Goal: Obtain resource: Download file/media

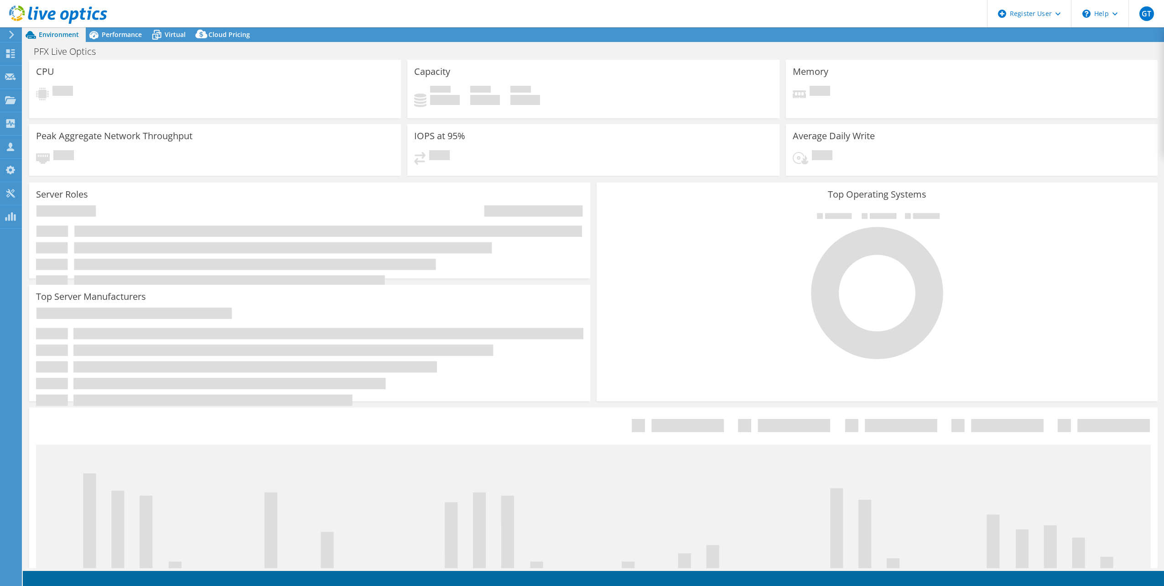
select select "USD"
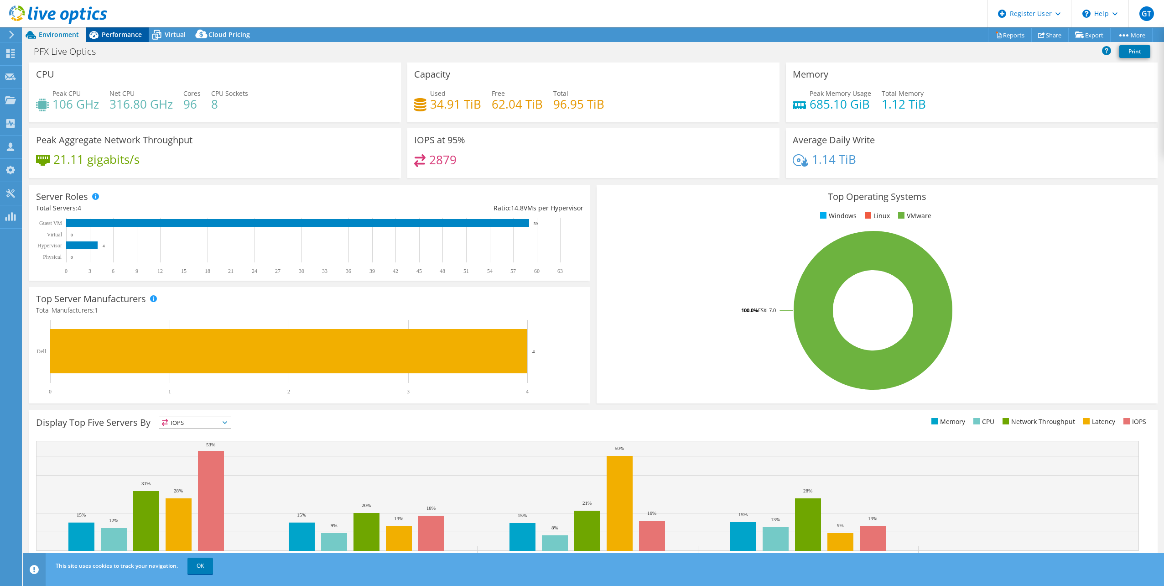
click at [112, 34] on span "Performance" at bounding box center [122, 34] width 40 height 9
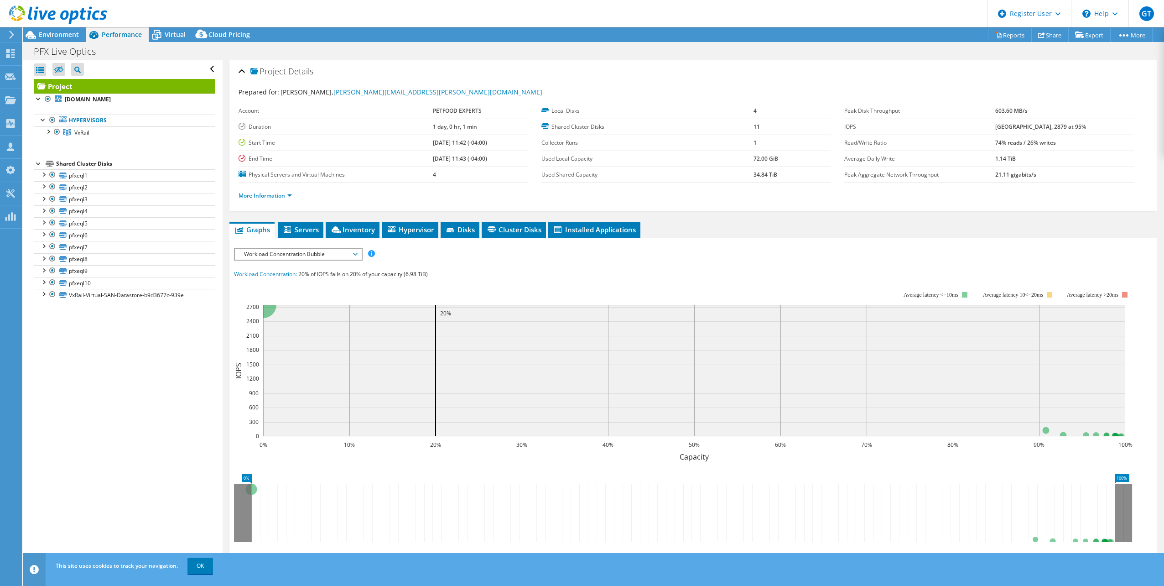
click at [271, 249] on span "Workload Concentration Bubble" at bounding box center [298, 254] width 117 height 11
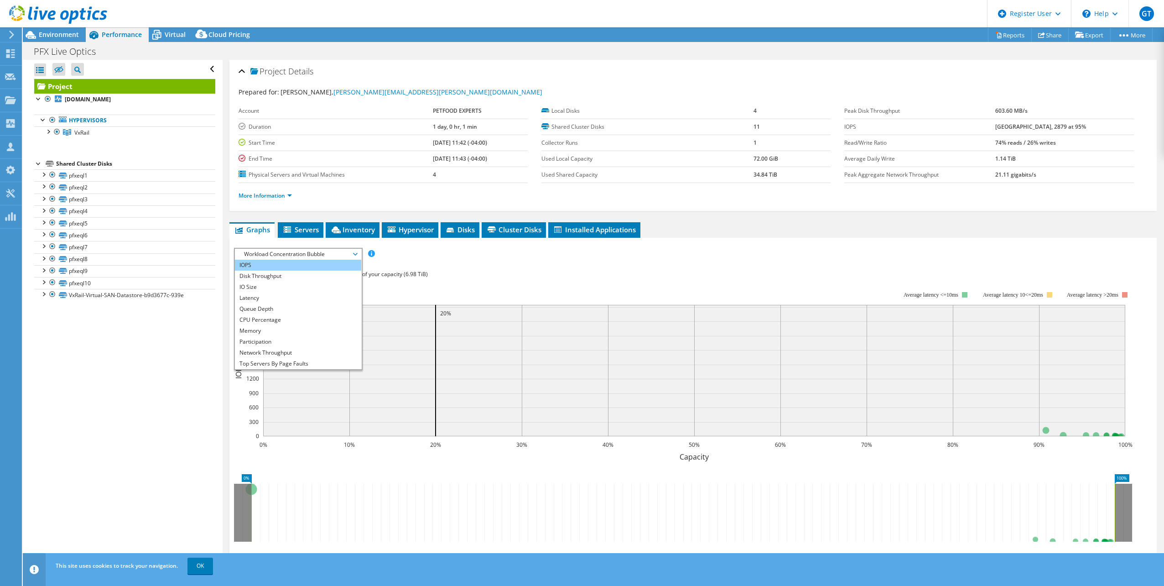
click at [290, 267] on li "IOPS" at bounding box center [298, 265] width 126 height 11
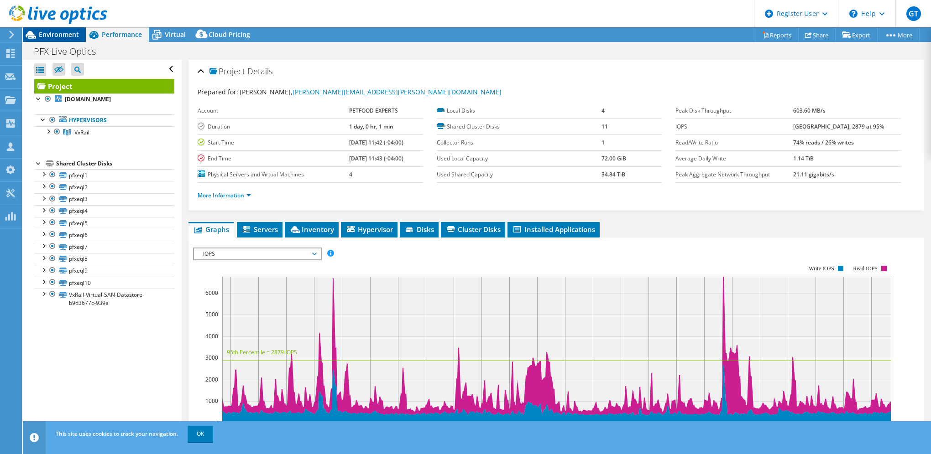
click at [46, 31] on span "Environment" at bounding box center [59, 34] width 40 height 9
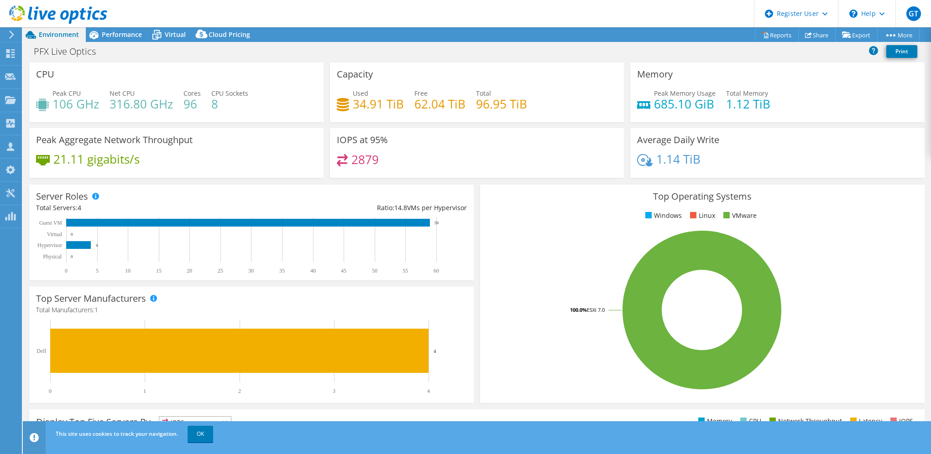
drag, startPoint x: 157, startPoint y: 31, endPoint x: 174, endPoint y: 52, distance: 27.3
click at [157, 31] on icon at bounding box center [157, 35] width 16 height 16
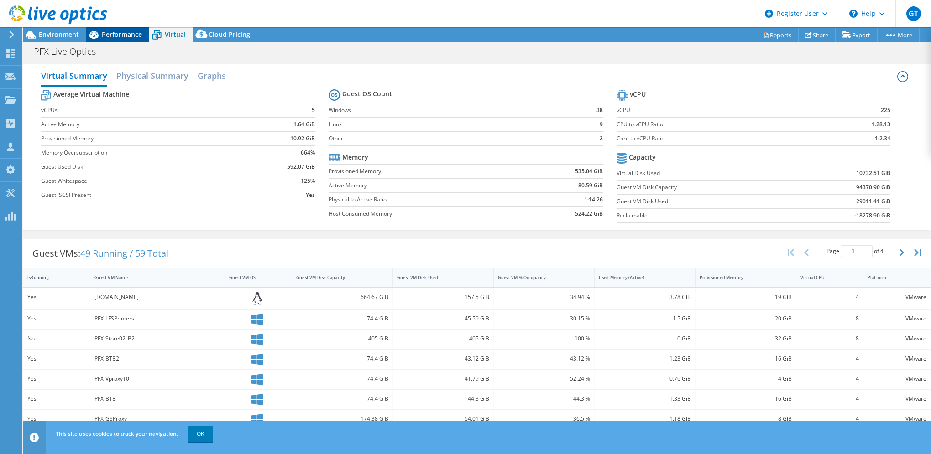
click at [113, 32] on span "Performance" at bounding box center [122, 34] width 40 height 9
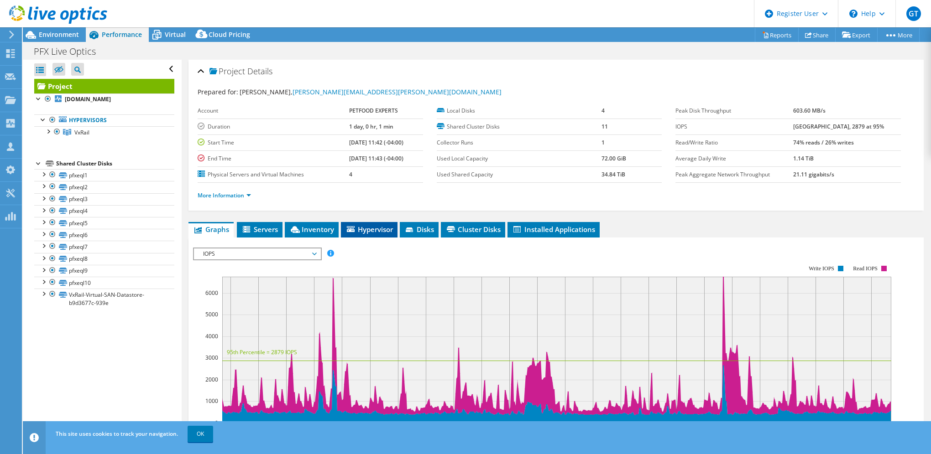
click at [356, 225] on span "Hypervisor" at bounding box center [368, 229] width 47 height 9
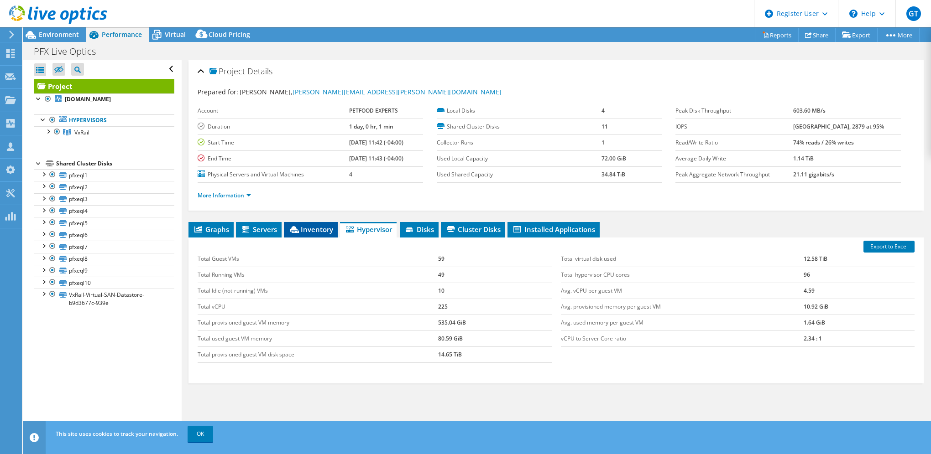
click at [311, 225] on span "Inventory" at bounding box center [310, 229] width 45 height 9
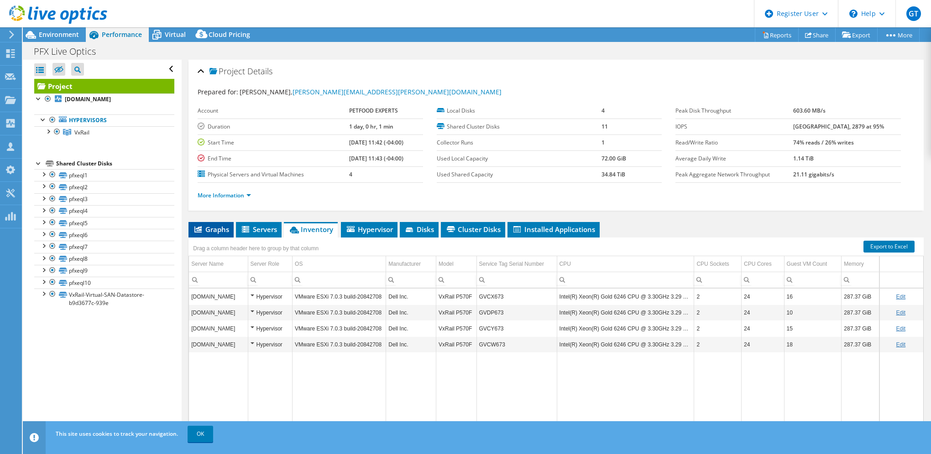
click at [219, 226] on span "Graphs" at bounding box center [211, 229] width 36 height 9
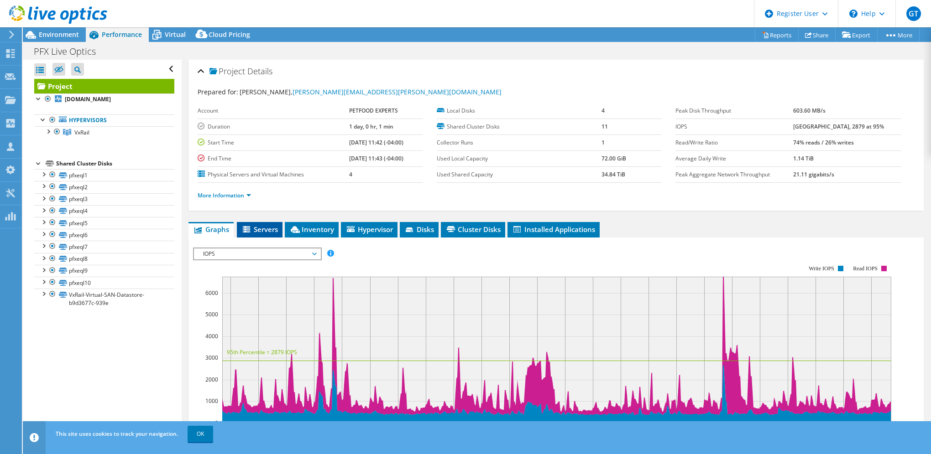
click at [265, 229] on span "Servers" at bounding box center [259, 229] width 36 height 9
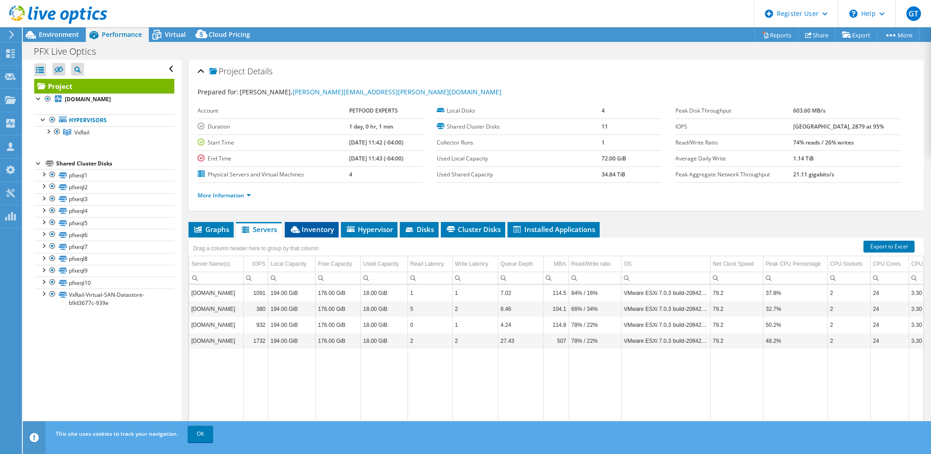
click at [302, 230] on span "Inventory" at bounding box center [311, 229] width 45 height 9
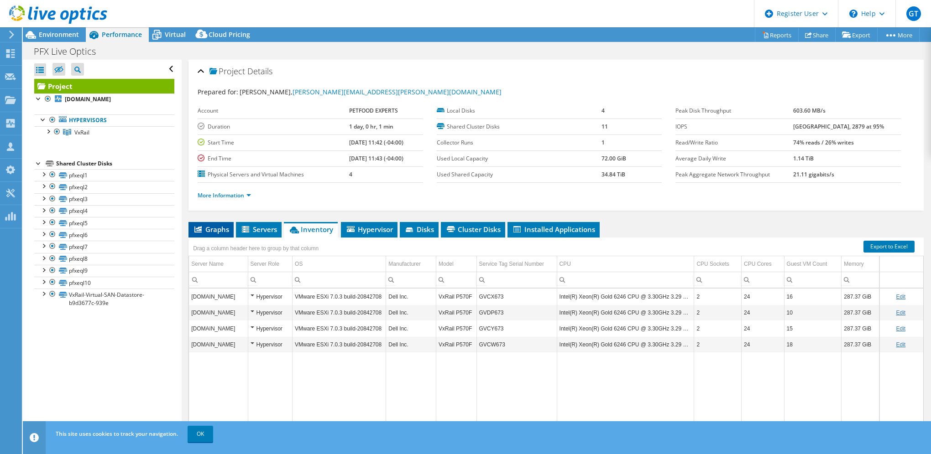
click at [214, 227] on span "Graphs" at bounding box center [211, 229] width 36 height 9
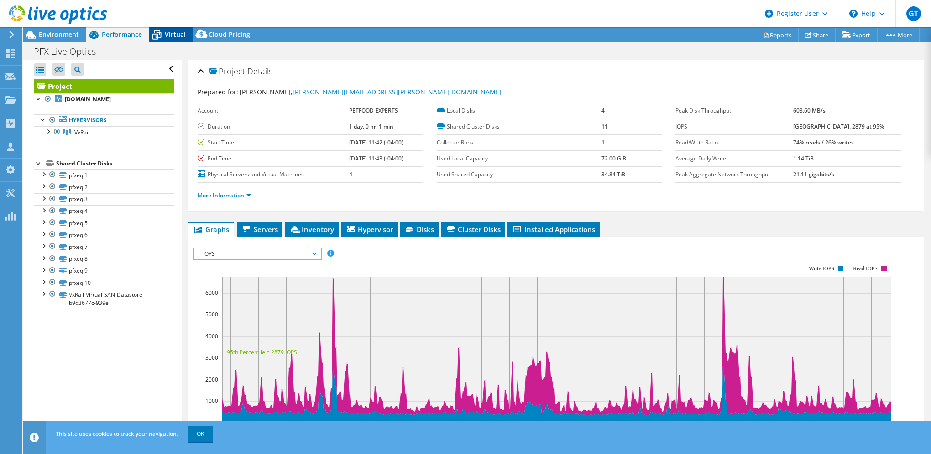
click at [170, 34] on span "Virtual" at bounding box center [175, 34] width 21 height 9
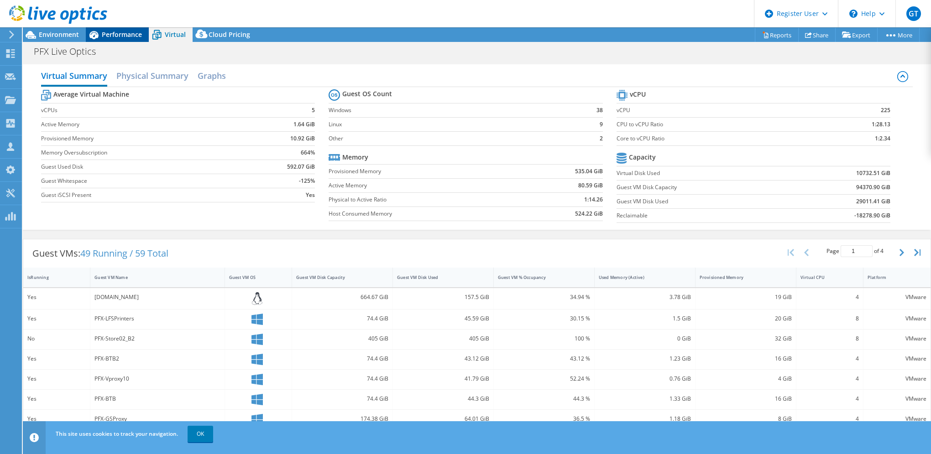
click at [108, 40] on div "Performance" at bounding box center [117, 34] width 63 height 15
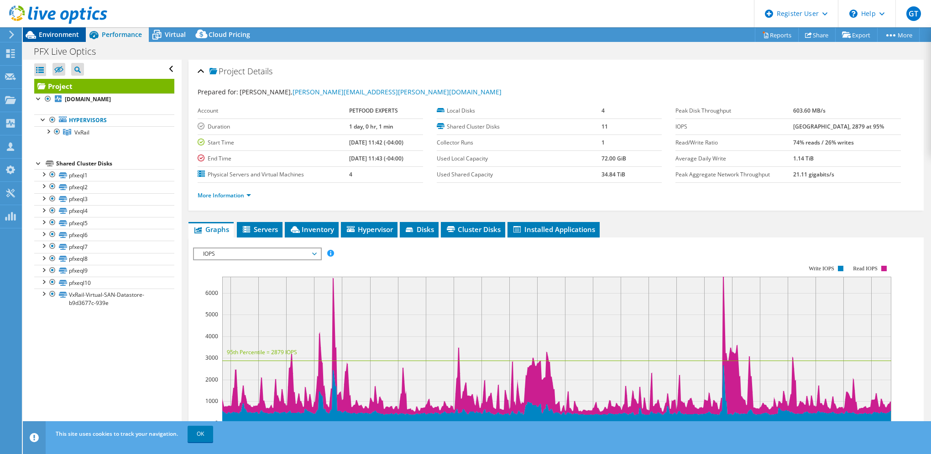
click at [58, 36] on span "Environment" at bounding box center [59, 34] width 40 height 9
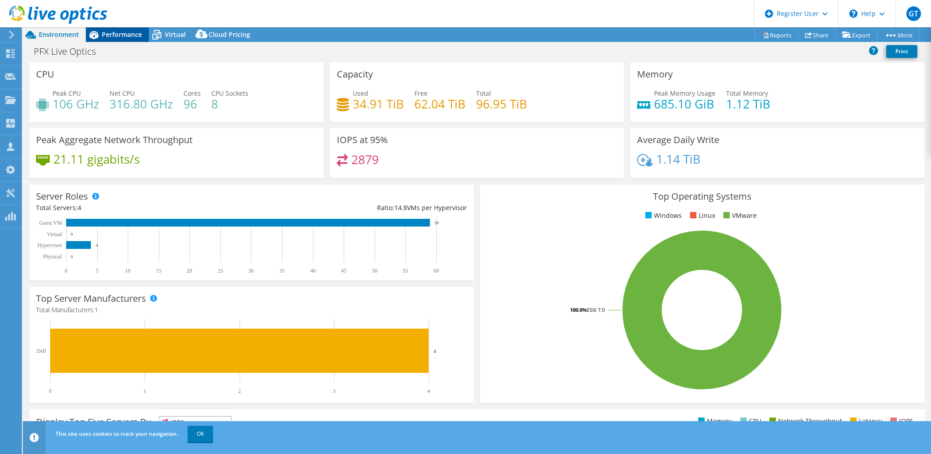
click at [124, 31] on span "Performance" at bounding box center [122, 34] width 40 height 9
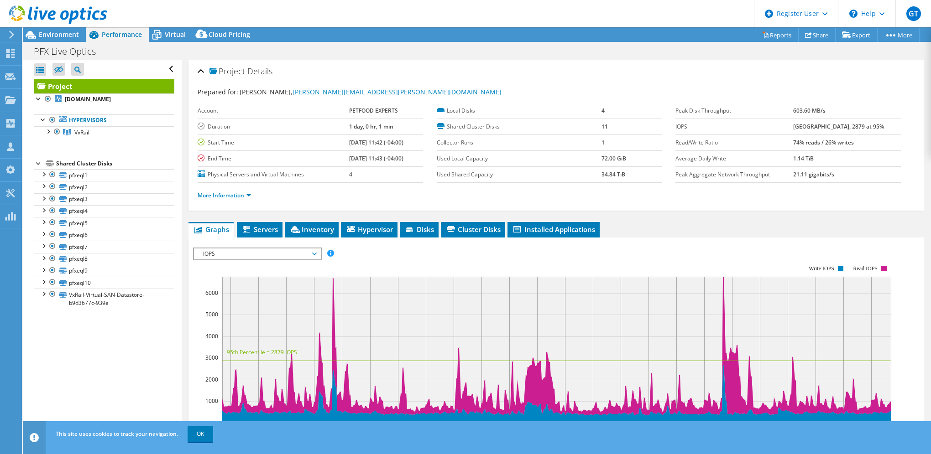
click at [37, 30] on div at bounding box center [53, 15] width 107 height 31
click at [68, 30] on div at bounding box center [53, 15] width 107 height 31
click at [56, 31] on span "Environment" at bounding box center [59, 34] width 40 height 9
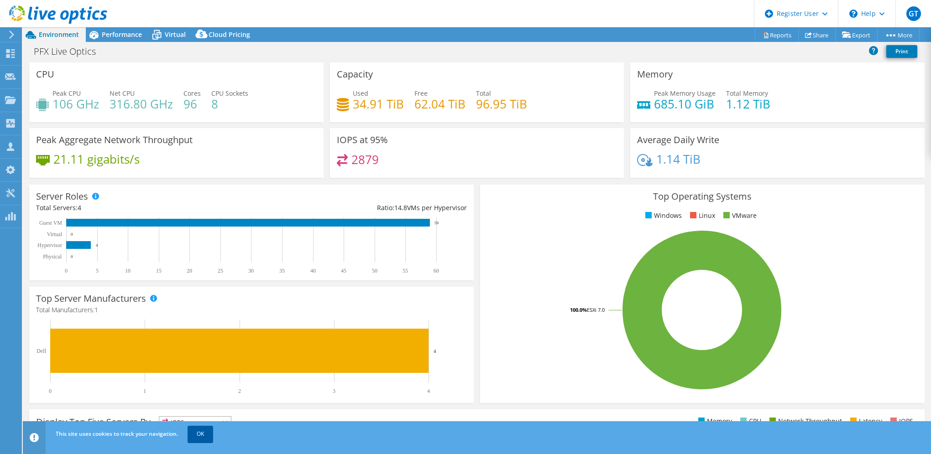
click at [201, 433] on link "OK" at bounding box center [201, 434] width 26 height 16
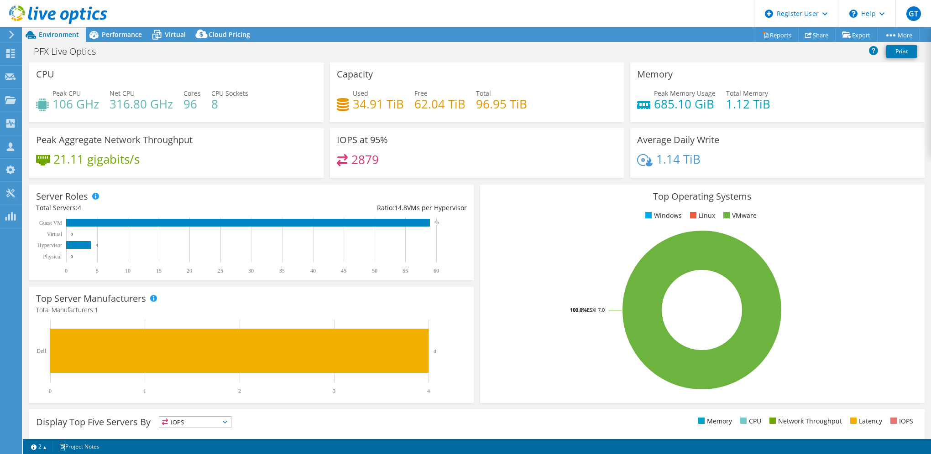
click at [537, 250] on rect at bounding box center [702, 310] width 430 height 160
click at [62, 32] on span "Environment" at bounding box center [59, 34] width 40 height 9
drag, startPoint x: 89, startPoint y: 245, endPoint x: 62, endPoint y: 245, distance: 26.5
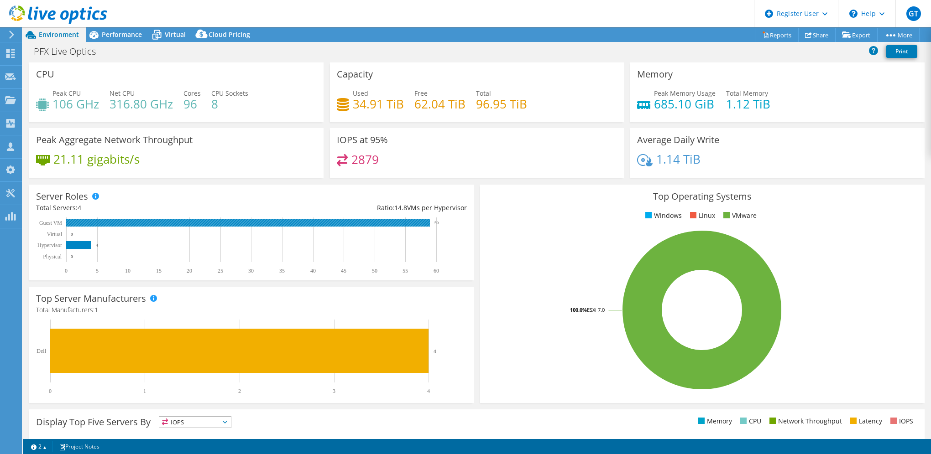
drag, startPoint x: 438, startPoint y: 223, endPoint x: 429, endPoint y: 222, distance: 9.2
click at [429, 222] on icon "0 5 10 15 20 25 30 35 40 45 50 55 60 Physical Hypervisor Virtual Guest VM 0 4 0…" at bounding box center [251, 246] width 430 height 57
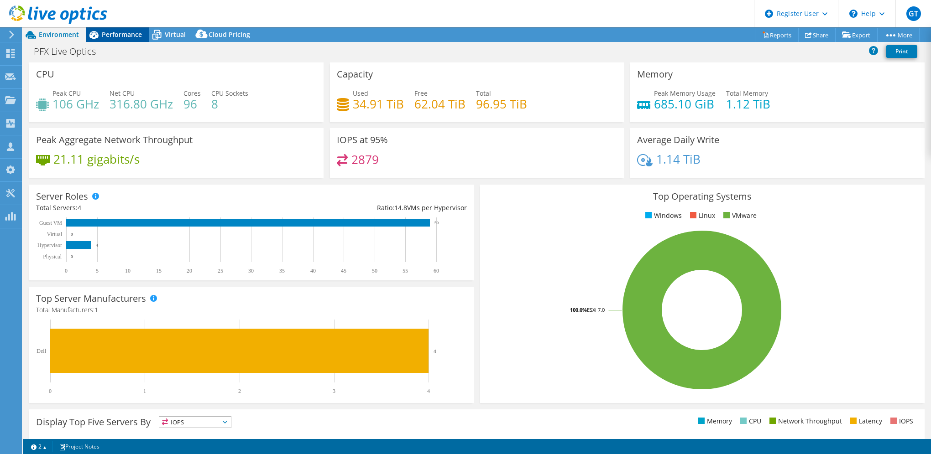
click at [122, 32] on span "Performance" at bounding box center [122, 34] width 40 height 9
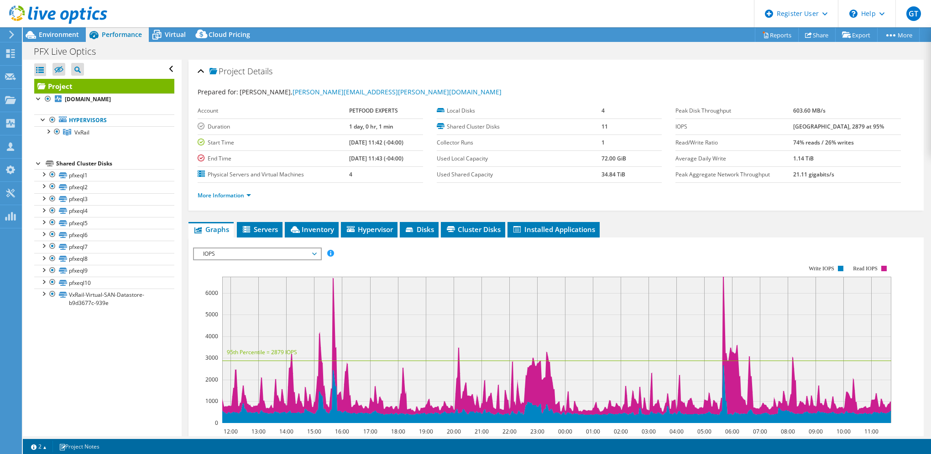
drag, startPoint x: 50, startPoint y: 36, endPoint x: 120, endPoint y: 69, distance: 77.8
click at [50, 36] on span "Environment" at bounding box center [59, 34] width 40 height 9
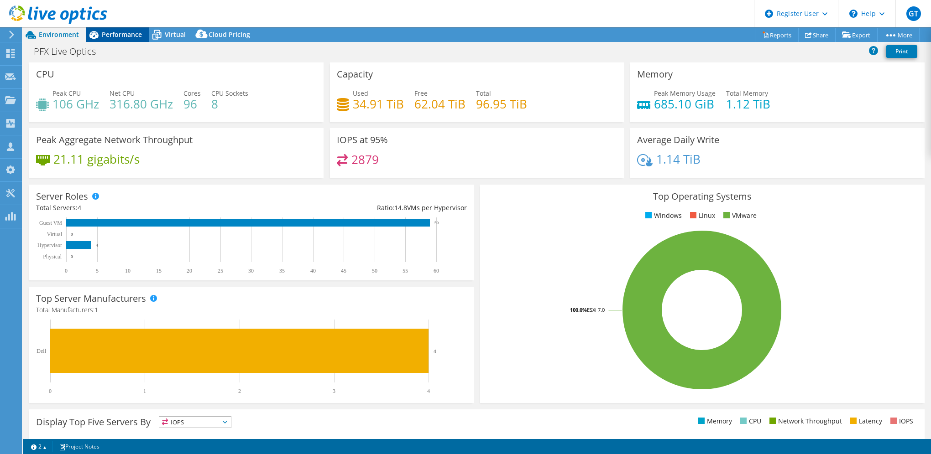
click at [120, 35] on span "Performance" at bounding box center [122, 34] width 40 height 9
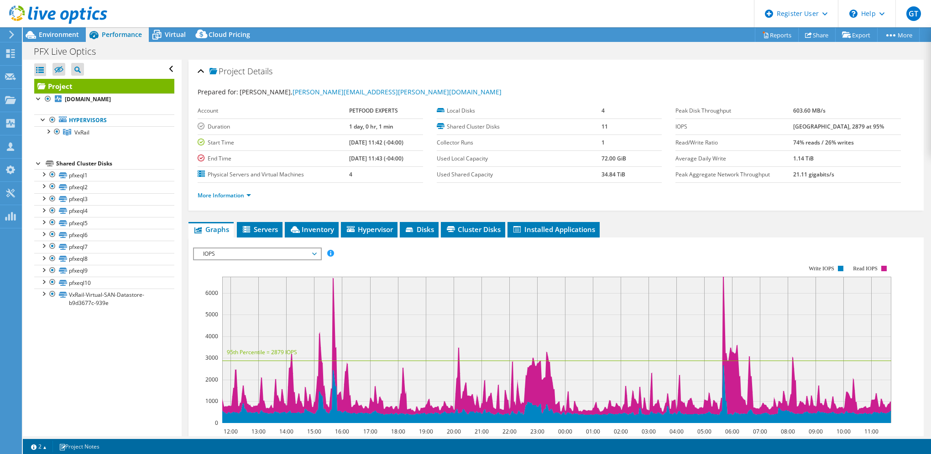
drag, startPoint x: 865, startPoint y: 125, endPoint x: 777, endPoint y: 123, distance: 87.6
click at [777, 123] on tr "IOPS 6750 at [GEOGRAPHIC_DATA], 2879 at 95%" at bounding box center [787, 127] width 225 height 16
drag, startPoint x: 777, startPoint y: 123, endPoint x: 766, endPoint y: 93, distance: 31.6
click at [766, 93] on div "Prepared for: [PERSON_NAME], [PERSON_NAME][EMAIL_ADDRESS][PERSON_NAME][DOMAIN_N…" at bounding box center [556, 92] width 717 height 10
drag, startPoint x: 834, startPoint y: 126, endPoint x: 804, endPoint y: 126, distance: 30.6
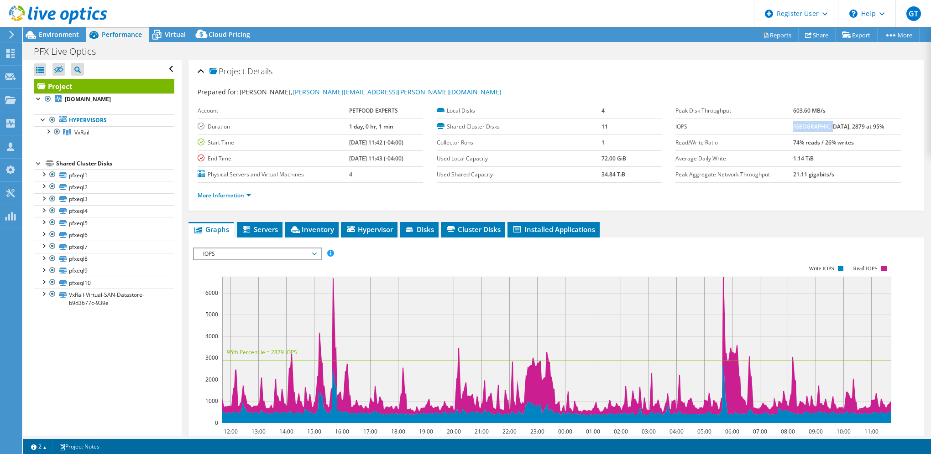
click at [804, 126] on b "[GEOGRAPHIC_DATA], 2879 at 95%" at bounding box center [838, 127] width 91 height 8
drag, startPoint x: 877, startPoint y: 122, endPoint x: 838, endPoint y: 124, distance: 39.3
click at [838, 124] on td "[GEOGRAPHIC_DATA], 2879 at 95%" at bounding box center [847, 127] width 108 height 16
click at [872, 124] on td "[GEOGRAPHIC_DATA], 2879 at 95%" at bounding box center [847, 127] width 108 height 16
drag, startPoint x: 879, startPoint y: 124, endPoint x: 839, endPoint y: 126, distance: 39.3
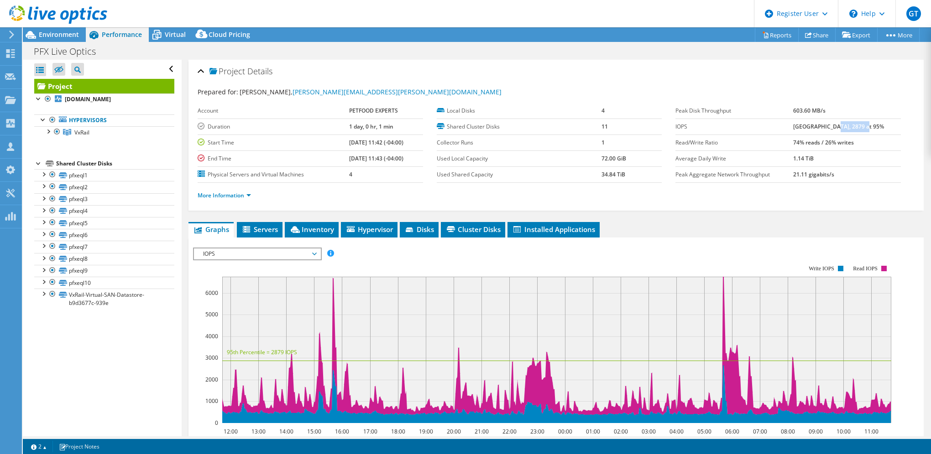
click at [839, 126] on td "[GEOGRAPHIC_DATA], 2879 at 95%" at bounding box center [847, 127] width 108 height 16
drag, startPoint x: 73, startPoint y: 35, endPoint x: 75, endPoint y: 40, distance: 5.7
click at [73, 35] on span "Environment" at bounding box center [59, 34] width 40 height 9
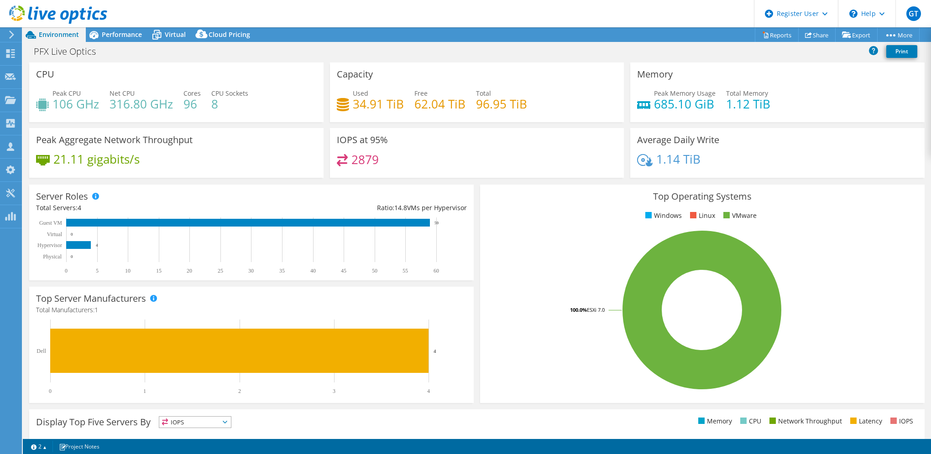
click at [115, 26] on header "GT Dell User [PERSON_NAME] [PERSON_NAME][EMAIL_ADDRESS][PERSON_NAME][DOMAIN_NAM…" at bounding box center [465, 13] width 931 height 27
click at [119, 37] on span "Performance" at bounding box center [122, 34] width 40 height 9
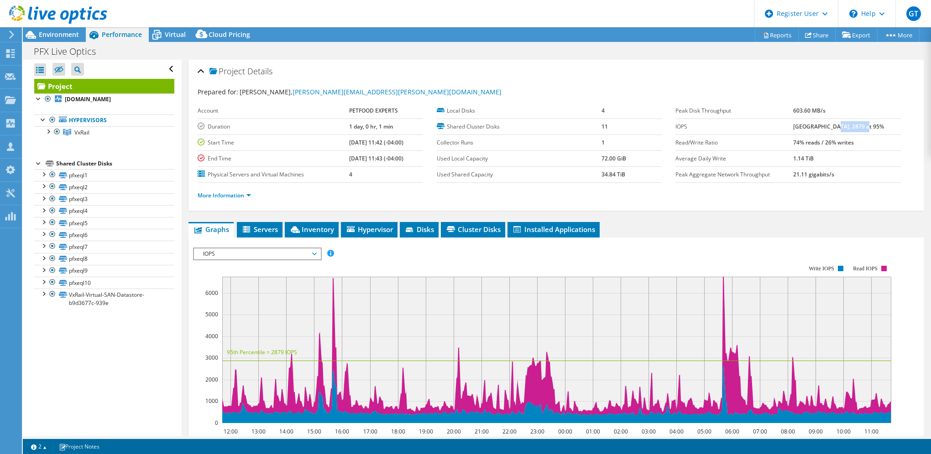
drag, startPoint x: 875, startPoint y: 128, endPoint x: 839, endPoint y: 124, distance: 35.8
click at [839, 124] on td "[GEOGRAPHIC_DATA], 2879 at 95%" at bounding box center [847, 127] width 108 height 16
click at [683, 250] on div "IOPS Disk Throughput IO Size Latency Queue Depth CPU Percentage Memory Page Fau…" at bounding box center [556, 254] width 726 height 12
click at [313, 252] on span "IOPS" at bounding box center [256, 254] width 117 height 11
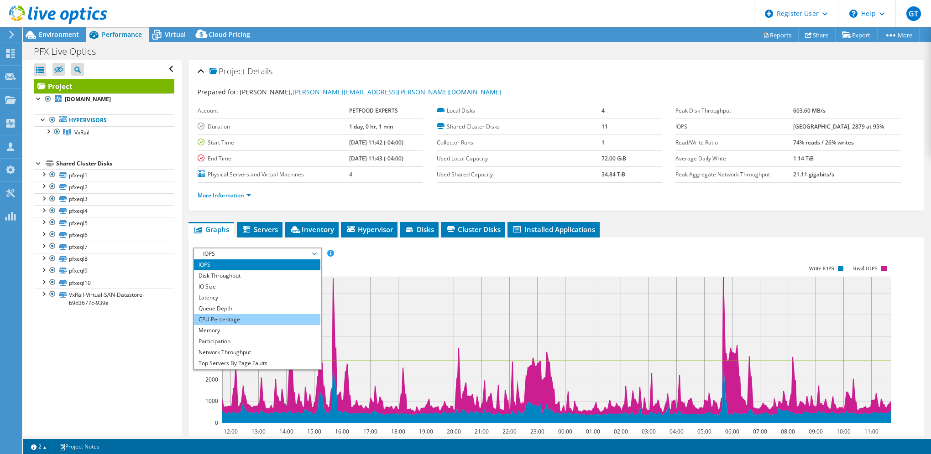
click at [296, 319] on li "CPU Percentage" at bounding box center [257, 319] width 126 height 11
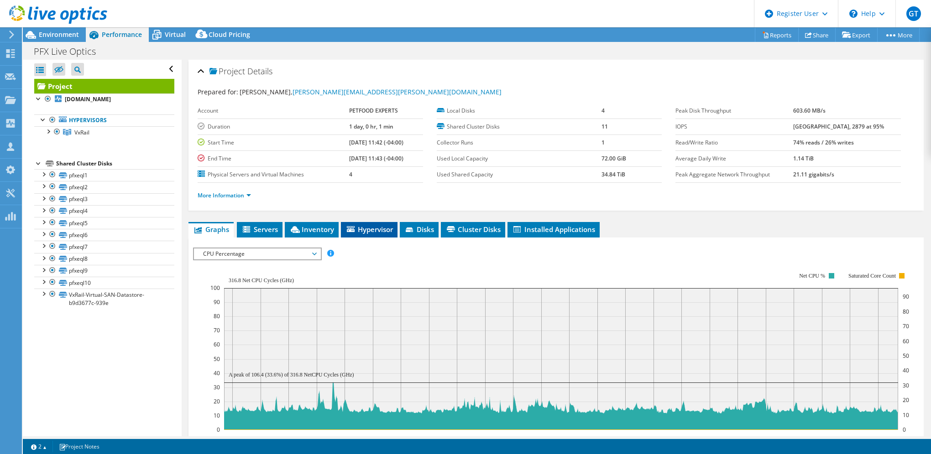
click at [360, 226] on span "Hypervisor" at bounding box center [368, 229] width 47 height 9
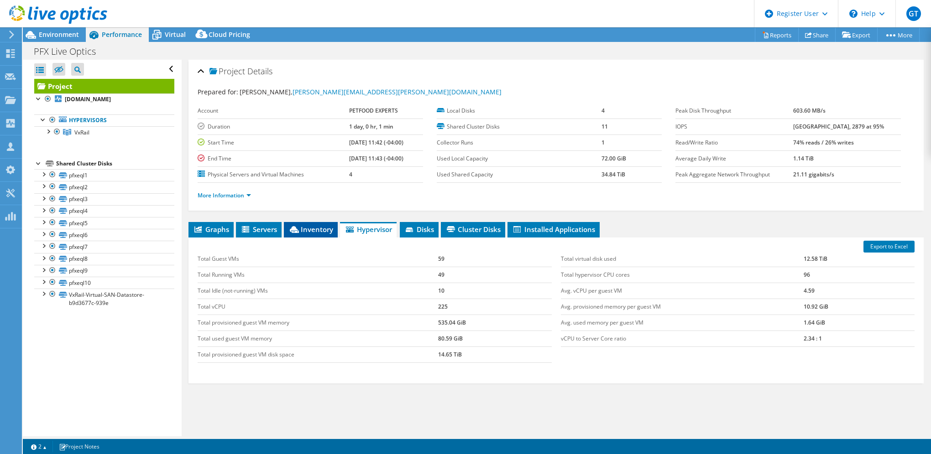
click at [302, 226] on span "Inventory" at bounding box center [310, 229] width 45 height 9
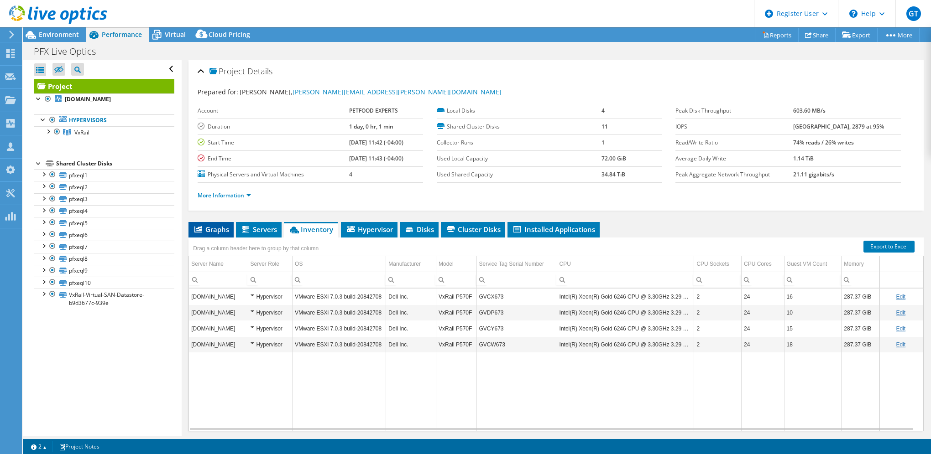
click at [193, 227] on span "Graphs" at bounding box center [211, 229] width 36 height 9
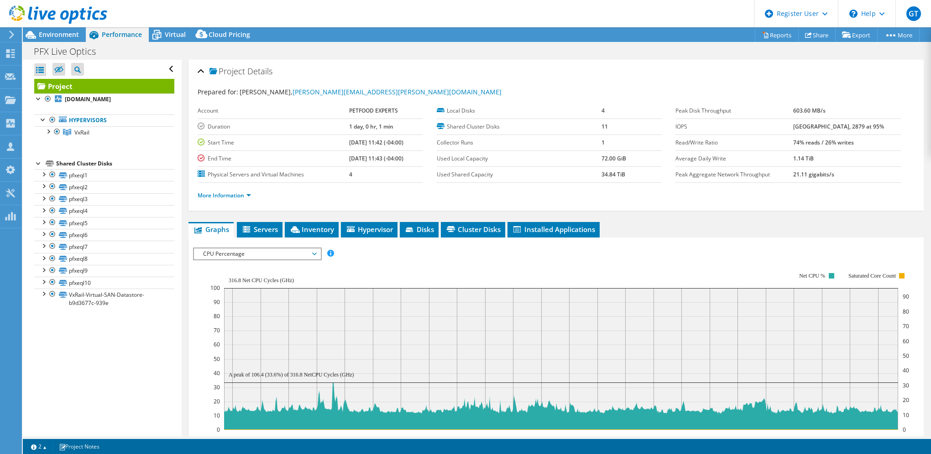
click at [252, 256] on span "CPU Percentage" at bounding box center [256, 254] width 117 height 11
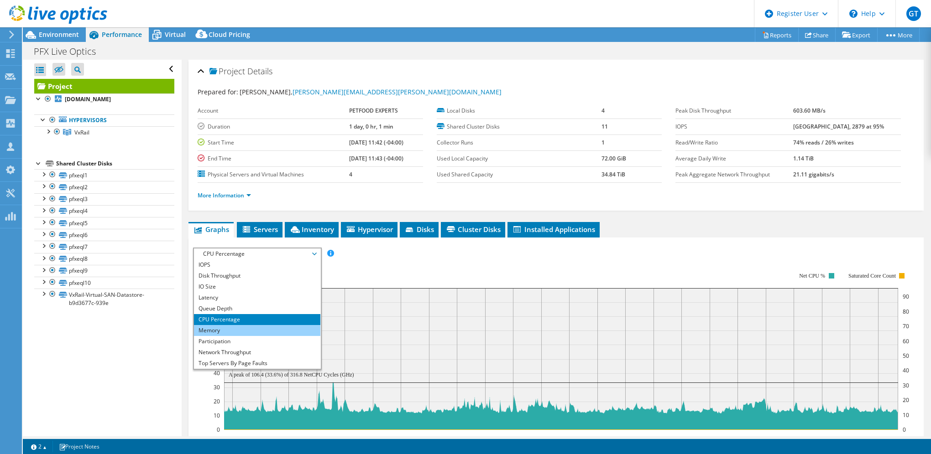
click at [263, 328] on li "Memory" at bounding box center [257, 330] width 126 height 11
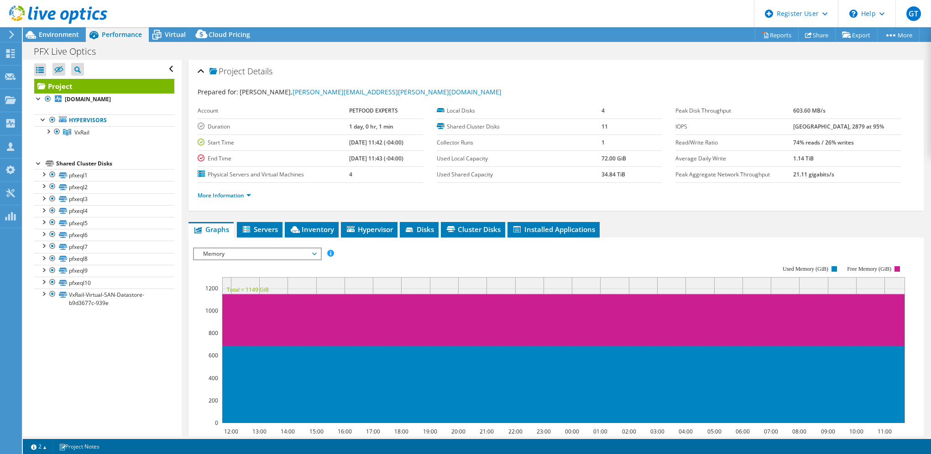
click at [438, 257] on rect at bounding box center [549, 344] width 712 height 182
click at [241, 245] on div "IOPS Disk Throughput IO Size Latency Queue Depth CPU Percentage Memory Page Fau…" at bounding box center [556, 401] width 726 height 316
drag, startPoint x: 241, startPoint y: 245, endPoint x: 243, endPoint y: 255, distance: 10.2
click at [243, 255] on span "Memory" at bounding box center [256, 254] width 117 height 11
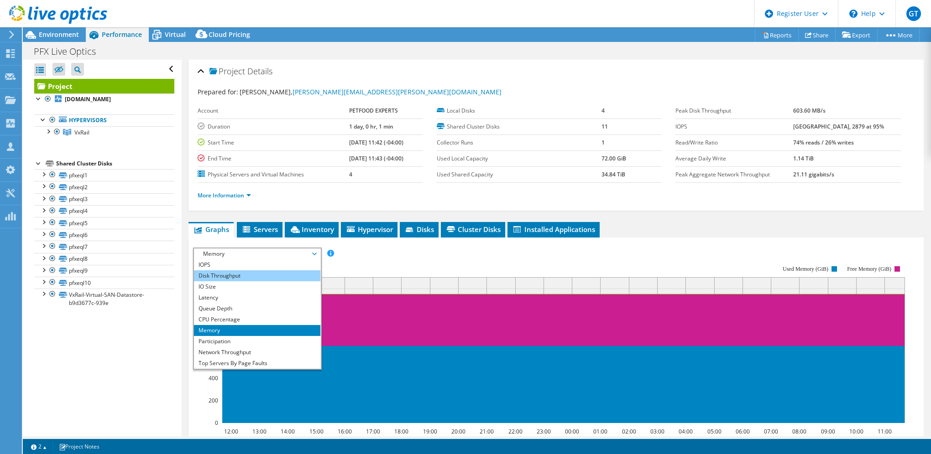
click at [232, 277] on li "Disk Throughput" at bounding box center [257, 276] width 126 height 11
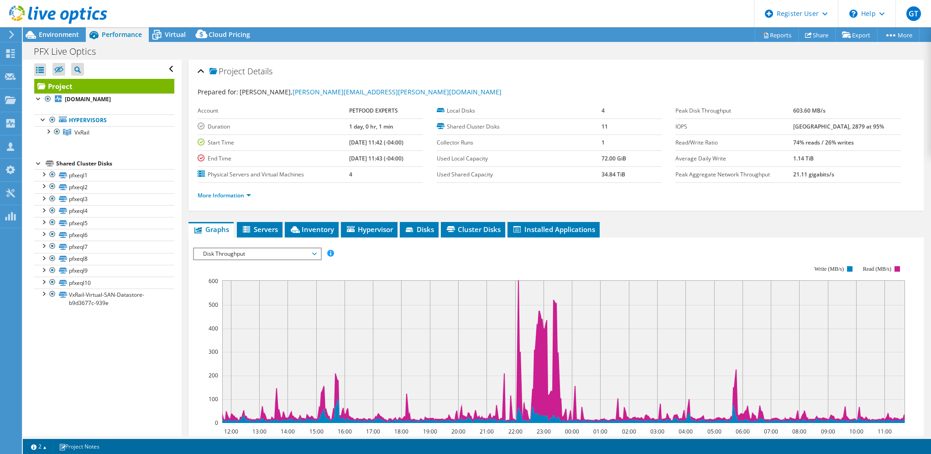
drag, startPoint x: 212, startPoint y: 396, endPoint x: 208, endPoint y: 391, distance: 6.6
click at [216, 396] on text "100" at bounding box center [213, 400] width 10 height 8
click at [645, 254] on rect at bounding box center [549, 344] width 712 height 182
click at [622, 268] on rect at bounding box center [549, 344] width 712 height 182
click at [249, 251] on span "Disk Throughput" at bounding box center [256, 254] width 117 height 11
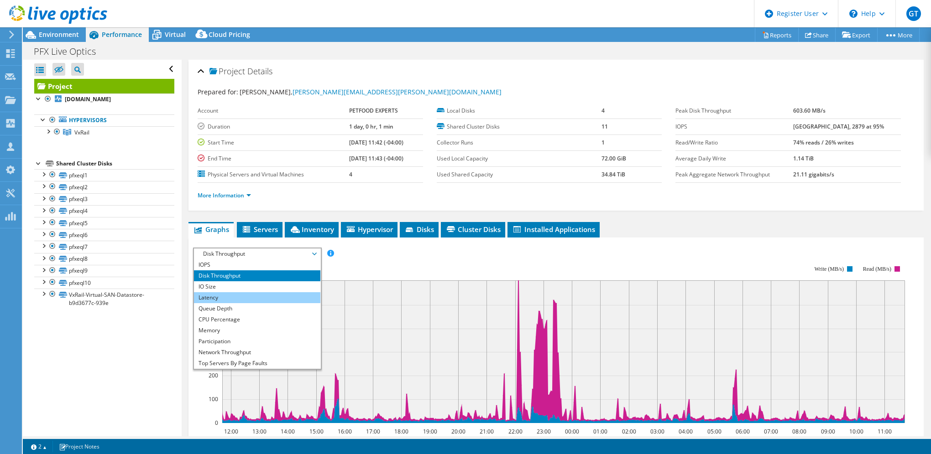
click at [233, 292] on li "Latency" at bounding box center [257, 297] width 126 height 11
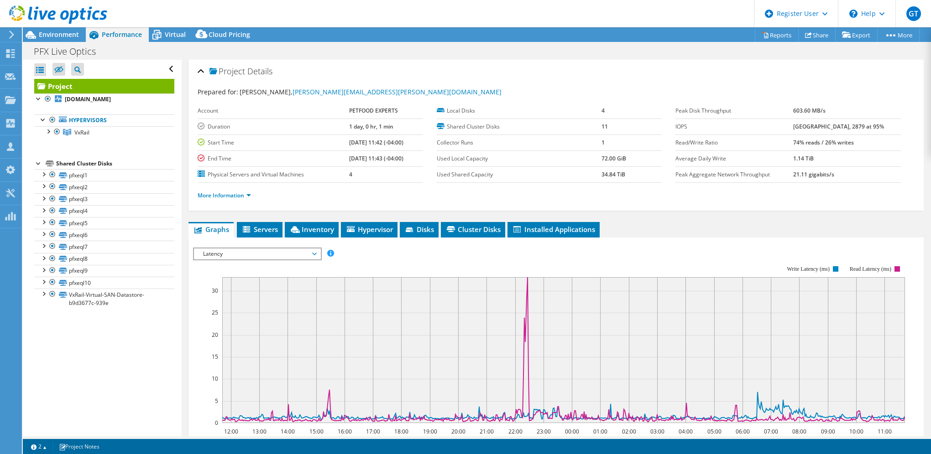
click at [600, 259] on rect at bounding box center [549, 344] width 712 height 182
click at [538, 260] on rect at bounding box center [549, 344] width 712 height 182
click at [441, 255] on rect at bounding box center [549, 344] width 712 height 182
click at [240, 255] on span "Latency" at bounding box center [256, 254] width 117 height 11
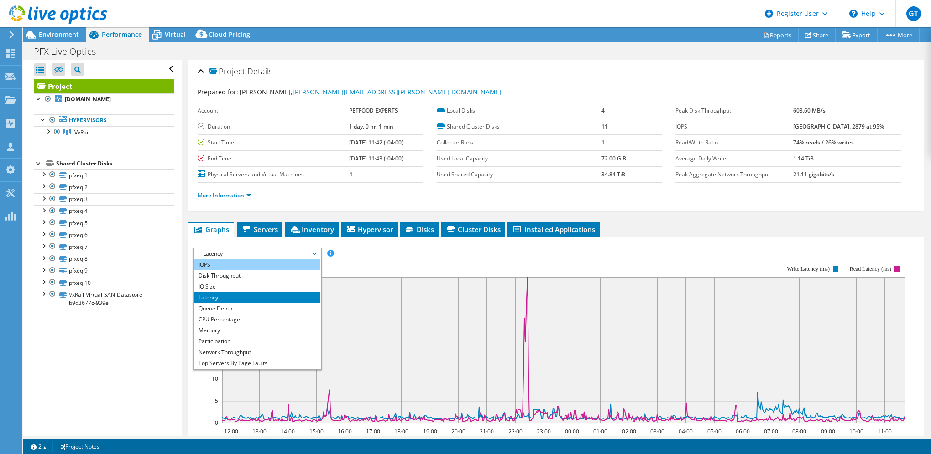
drag, startPoint x: 224, startPoint y: 266, endPoint x: 252, endPoint y: 264, distance: 28.0
click at [224, 266] on li "IOPS" at bounding box center [257, 265] width 126 height 11
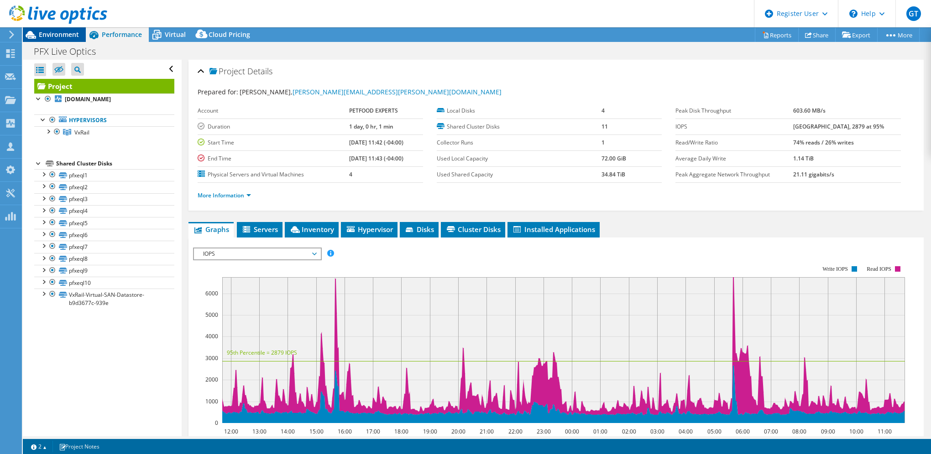
click at [66, 32] on span "Environment" at bounding box center [59, 34] width 40 height 9
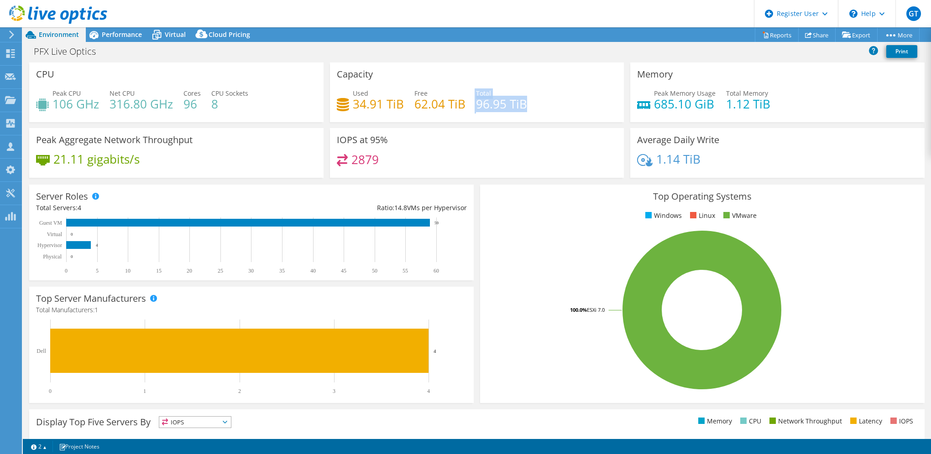
drag, startPoint x: 509, startPoint y: 104, endPoint x: 471, endPoint y: 103, distance: 37.9
click at [471, 103] on div "Used 34.91 TiB Free 62.04 TiB Total 96.95 TiB" at bounding box center [477, 104] width 281 height 30
drag, startPoint x: 471, startPoint y: 103, endPoint x: 340, endPoint y: 101, distance: 130.9
click at [340, 101] on div "Used 34.91 TiB Free 62.04 TiB Total 96.95 TiB" at bounding box center [477, 104] width 281 height 30
click at [461, 115] on div "Used 34.91 TiB Free 62.04 TiB Total 96.95 TiB" at bounding box center [477, 104] width 281 height 30
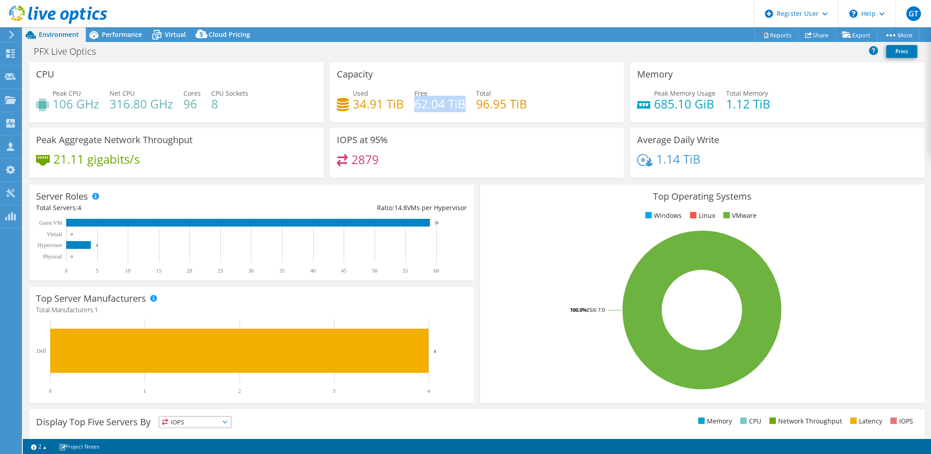
drag, startPoint x: 461, startPoint y: 105, endPoint x: 412, endPoint y: 102, distance: 48.9
click at [414, 102] on h4 "62.04 TiB" at bounding box center [439, 104] width 51 height 10
click at [539, 117] on div "Used 34.91 TiB Free 62.04 TiB Total 96.95 TiB" at bounding box center [477, 104] width 281 height 30
drag, startPoint x: 532, startPoint y: 107, endPoint x: 329, endPoint y: 79, distance: 204.0
click at [330, 79] on div "Capacity Used 34.91 TiB Free 62.04 TiB Total 96.95 TiB" at bounding box center [477, 93] width 294 height 60
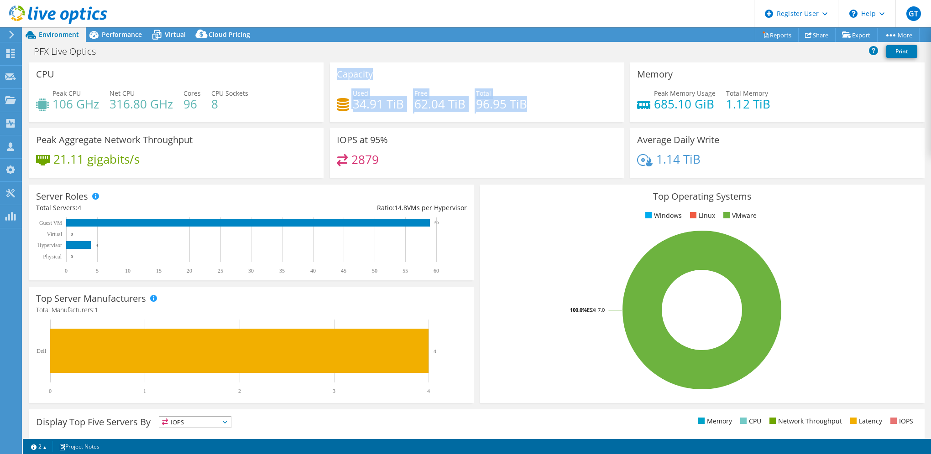
drag, startPoint x: 331, startPoint y: 79, endPoint x: 558, endPoint y: 78, distance: 227.2
click at [559, 66] on div "Capacity Used 34.91 TiB Free 62.04 TiB Total 96.95 TiB" at bounding box center [477, 93] width 294 height 60
click at [523, 116] on div "Used 34.91 TiB Free 62.04 TiB Total 96.95 TiB" at bounding box center [477, 104] width 281 height 30
drag, startPoint x: 530, startPoint y: 108, endPoint x: 336, endPoint y: 75, distance: 196.7
click at [336, 75] on div "Capacity Used 34.91 TiB Free 62.04 TiB Total 96.95 TiB" at bounding box center [477, 93] width 294 height 60
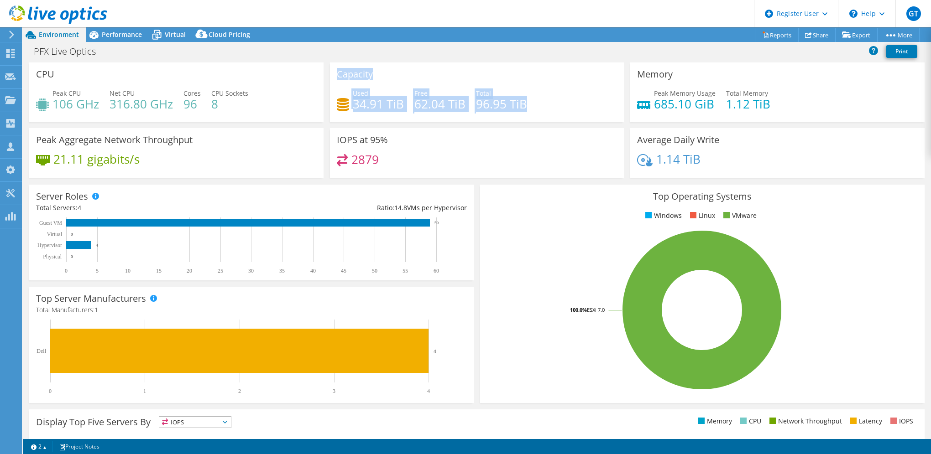
click at [613, 86] on div "Capacity Used 34.91 TiB Free 62.04 TiB Total 96.95 TiB" at bounding box center [477, 93] width 294 height 60
drag, startPoint x: 531, startPoint y: 106, endPoint x: 332, endPoint y: 75, distance: 201.3
click at [330, 73] on div "Capacity Used 34.91 TiB Free 62.04 TiB Total 96.95 TiB" at bounding box center [477, 93] width 294 height 60
drag, startPoint x: 332, startPoint y: 75, endPoint x: 542, endPoint y: 96, distance: 210.9
click at [524, 79] on div "Capacity Used 34.91 TiB Free 62.04 TiB Total 96.95 TiB" at bounding box center [477, 93] width 294 height 60
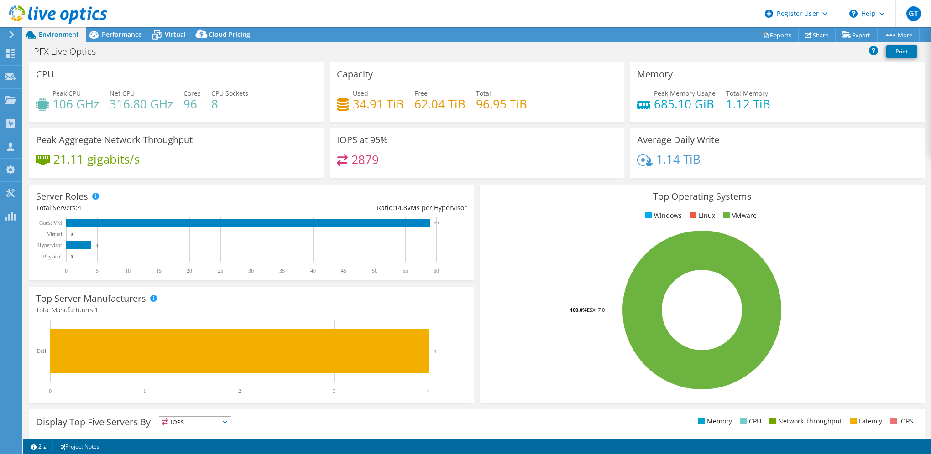
click at [549, 112] on div "Used 34.91 TiB Free 62.04 TiB Total 96.95 TiB" at bounding box center [477, 104] width 281 height 30
click at [120, 34] on span "Performance" at bounding box center [122, 34] width 40 height 9
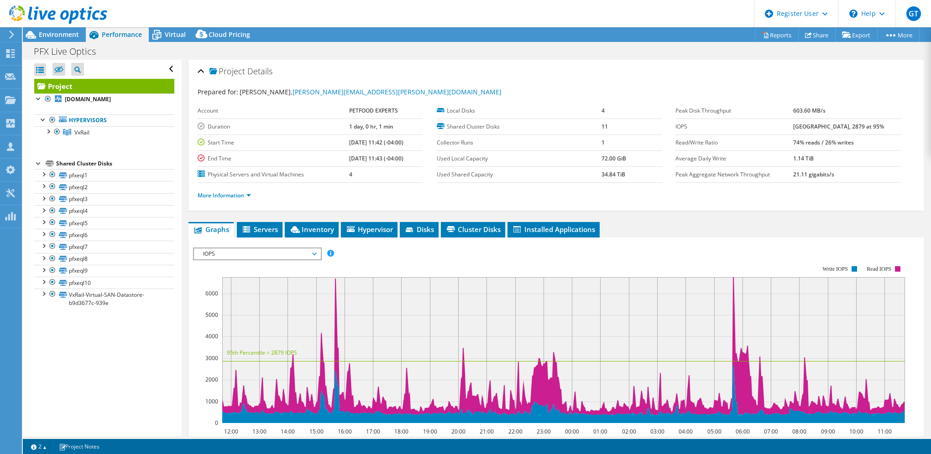
click at [274, 250] on span "IOPS" at bounding box center [256, 254] width 117 height 11
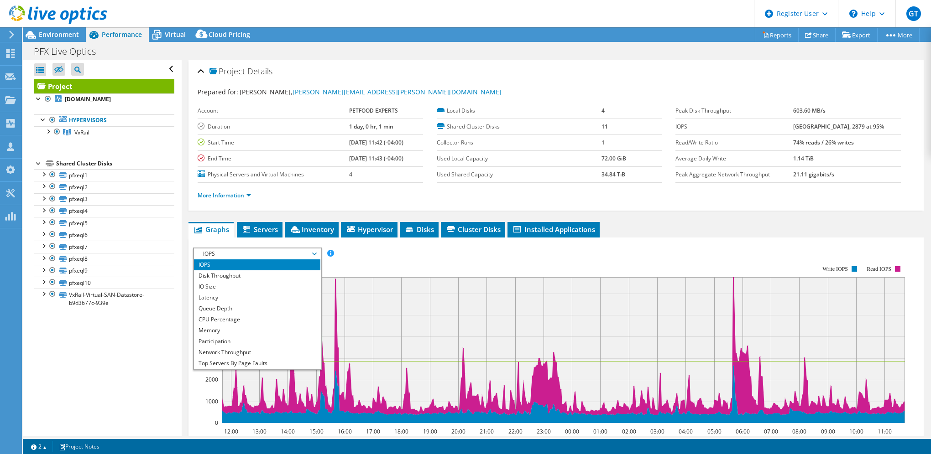
click at [434, 250] on div "IOPS Disk Throughput IO Size Latency Queue Depth CPU Percentage Memory Page Fau…" at bounding box center [556, 254] width 726 height 12
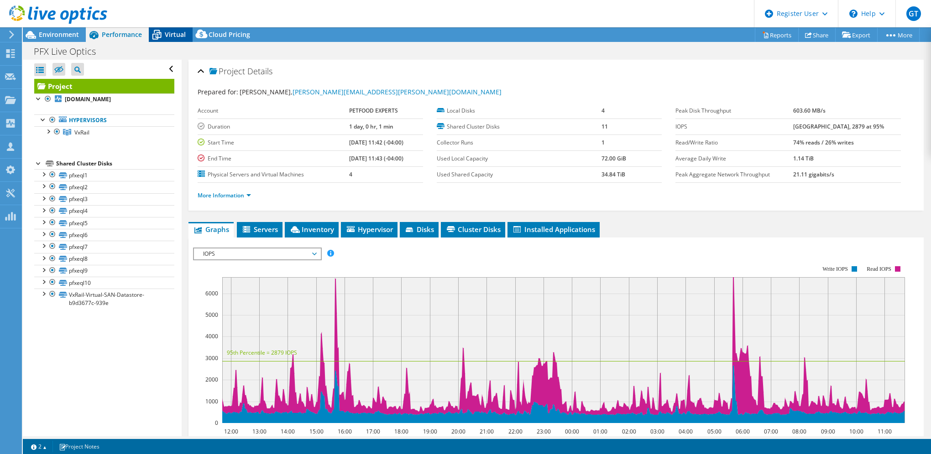
click at [172, 30] on span "Virtual" at bounding box center [175, 34] width 21 height 9
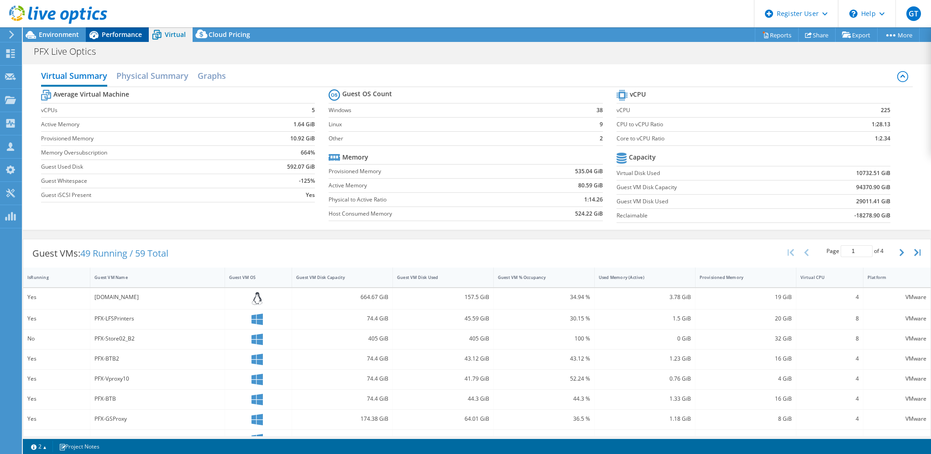
click at [124, 38] on span "Performance" at bounding box center [122, 34] width 40 height 9
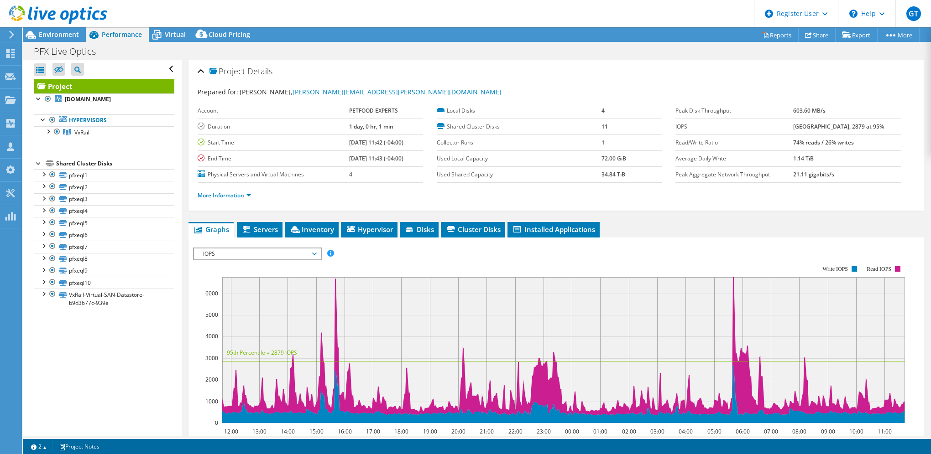
click at [261, 263] on rect at bounding box center [549, 344] width 712 height 182
click at [263, 255] on span "IOPS" at bounding box center [256, 254] width 117 height 11
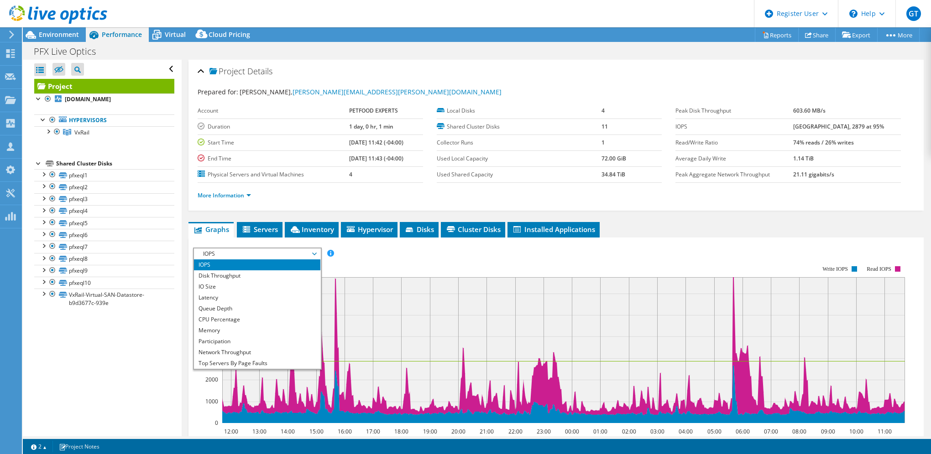
click at [405, 256] on rect at bounding box center [549, 344] width 712 height 182
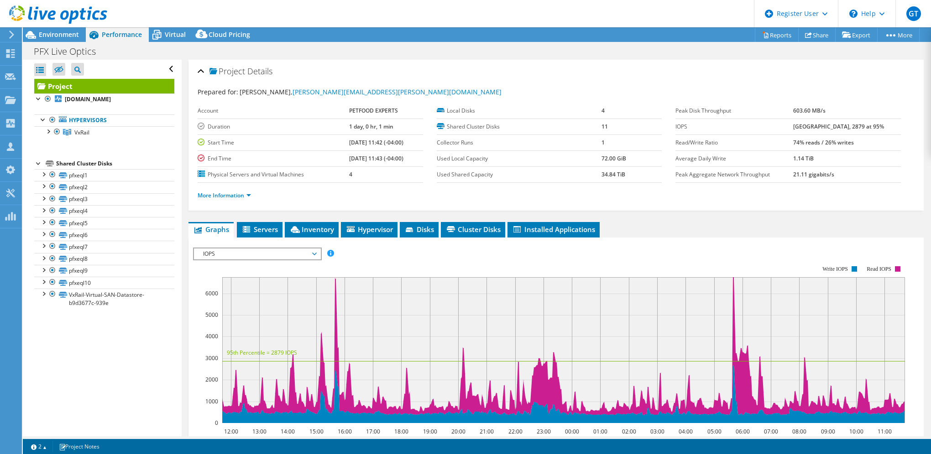
click at [268, 255] on span "IOPS" at bounding box center [256, 254] width 117 height 11
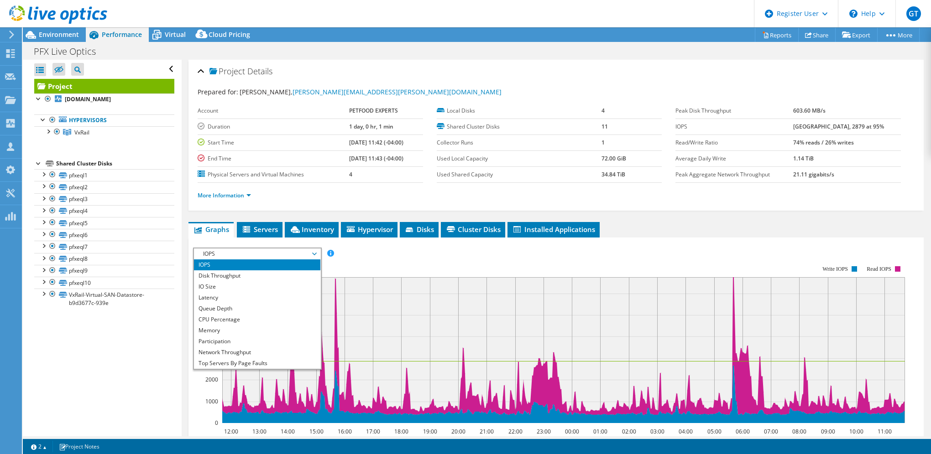
click at [410, 249] on div "IOPS Disk Throughput IO Size Latency Queue Depth CPU Percentage Memory Page Fau…" at bounding box center [556, 254] width 726 height 12
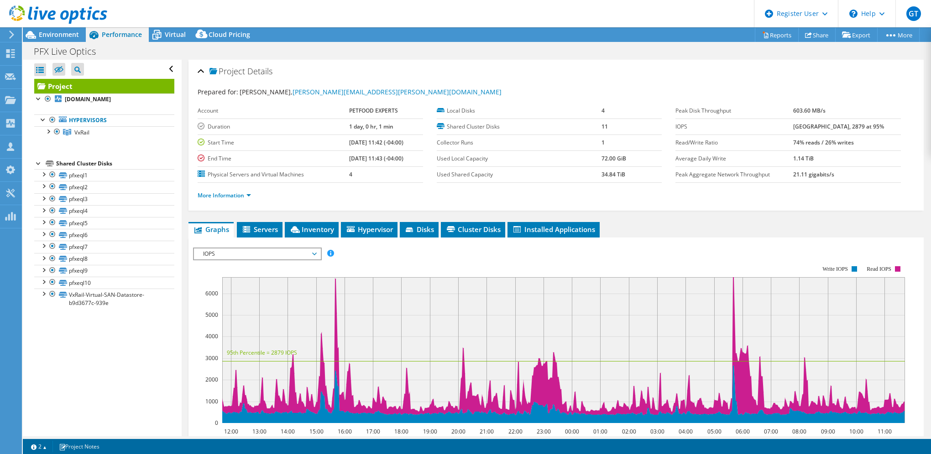
click at [594, 261] on rect at bounding box center [549, 344] width 712 height 182
click at [466, 266] on rect at bounding box center [549, 344] width 712 height 182
click at [363, 255] on rect at bounding box center [549, 344] width 712 height 182
click at [63, 39] on div "Environment" at bounding box center [54, 34] width 63 height 15
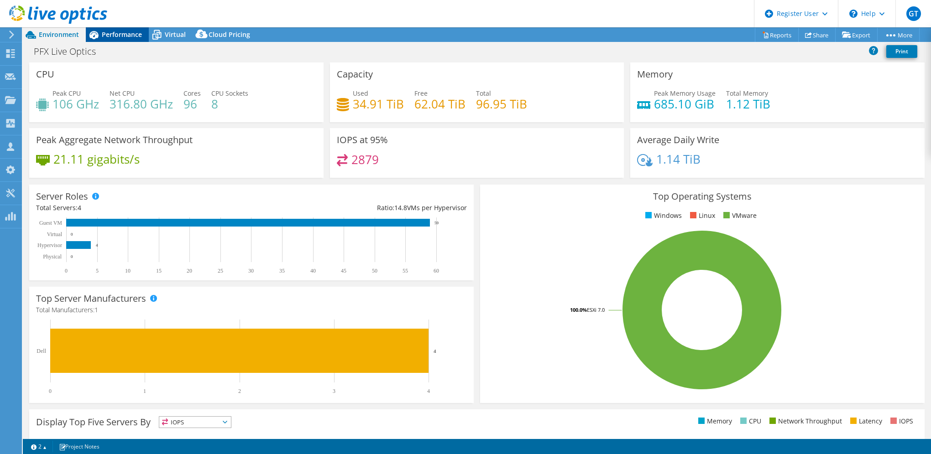
click at [125, 36] on span "Performance" at bounding box center [122, 34] width 40 height 9
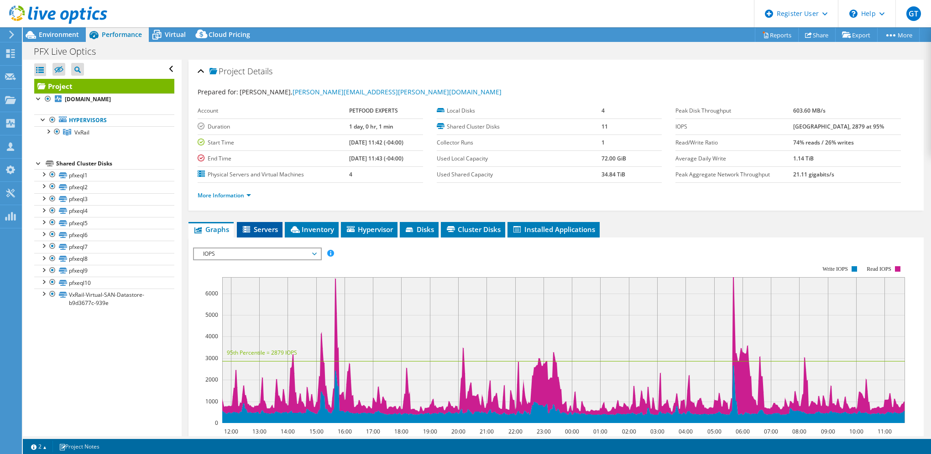
click at [274, 231] on span "Servers" at bounding box center [259, 229] width 36 height 9
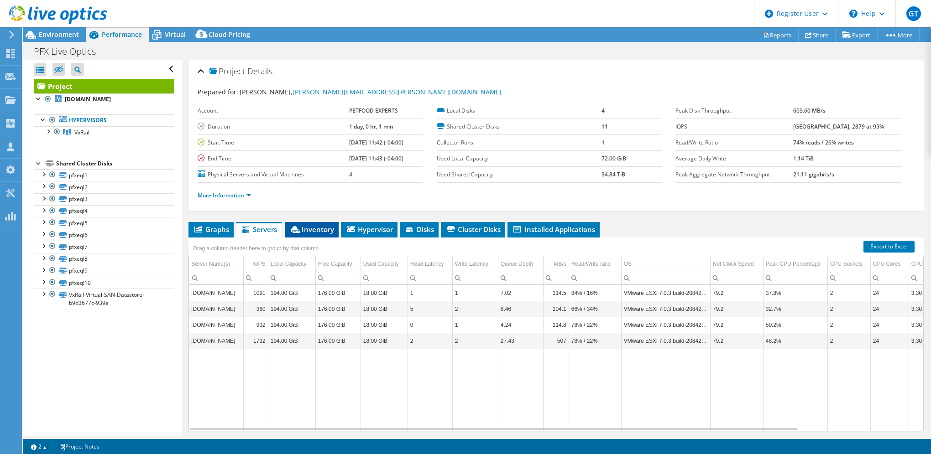
click at [329, 226] on span "Inventory" at bounding box center [311, 229] width 45 height 9
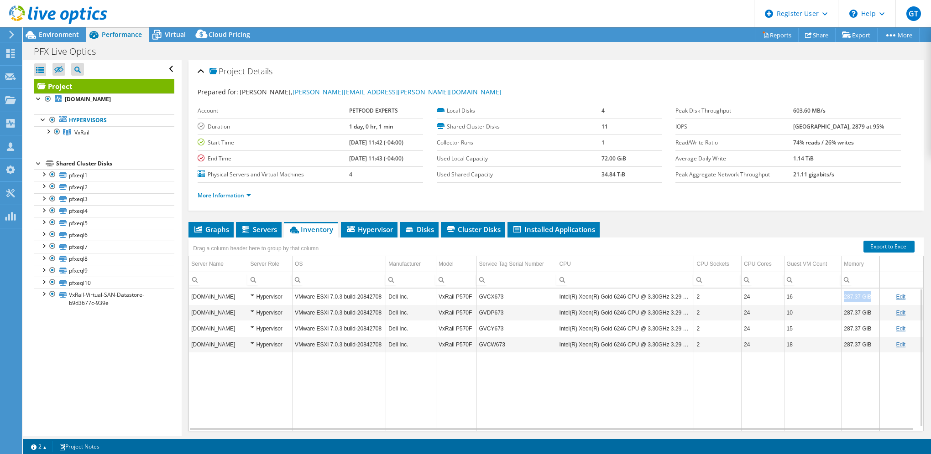
drag, startPoint x: 866, startPoint y: 295, endPoint x: 838, endPoint y: 295, distance: 28.7
click at [841, 295] on td "287.37 GiB" at bounding box center [860, 297] width 38 height 16
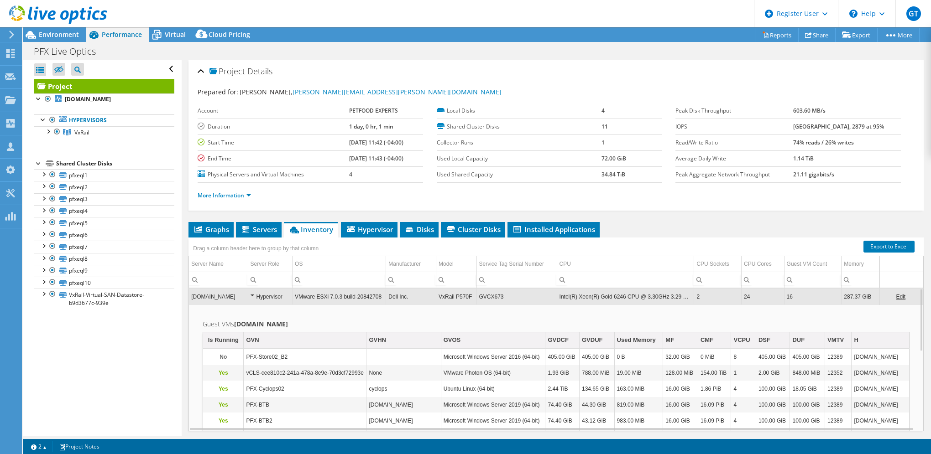
click at [335, 293] on td "VMware ESXi 7.0.3 build-20842708" at bounding box center [339, 297] width 94 height 16
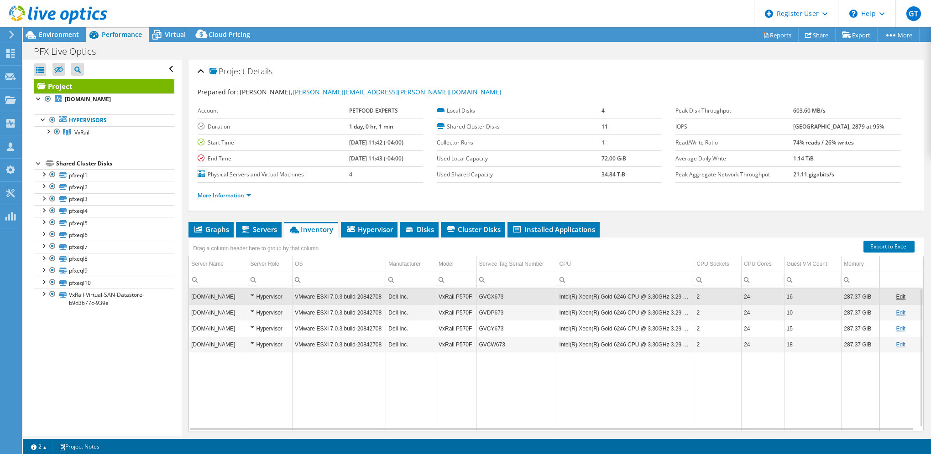
click at [335, 293] on td "VMware ESXi 7.0.3 build-20842708" at bounding box center [339, 297] width 94 height 16
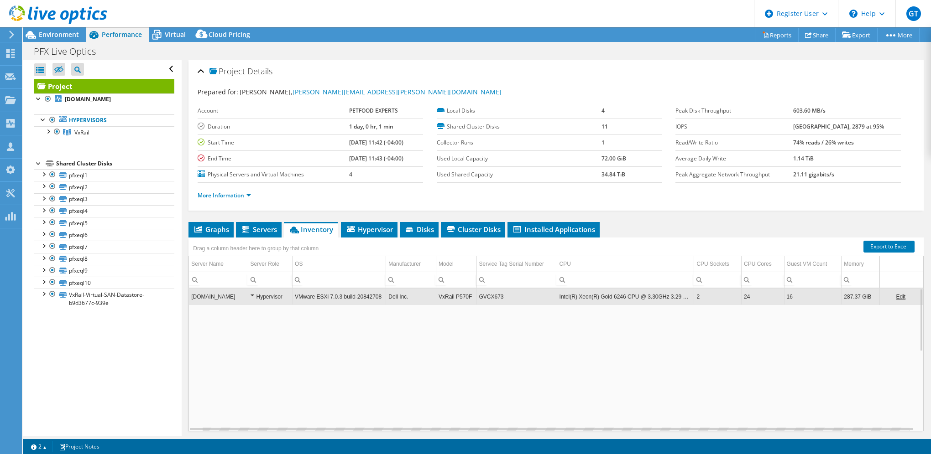
click at [330, 294] on td "VMware ESXi 7.0.3 build-20842708" at bounding box center [339, 297] width 94 height 16
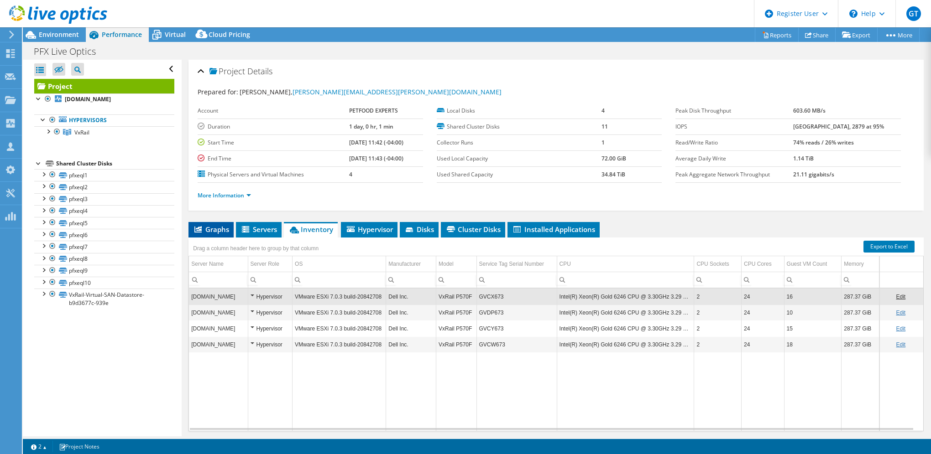
click at [216, 223] on li "Graphs" at bounding box center [210, 230] width 45 height 16
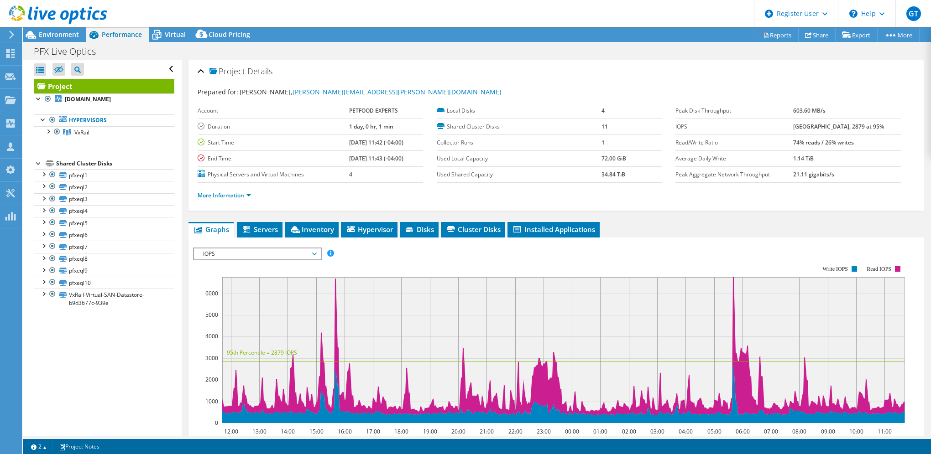
click at [223, 259] on rect at bounding box center [549, 344] width 712 height 182
click at [232, 253] on span "IOPS" at bounding box center [256, 254] width 117 height 11
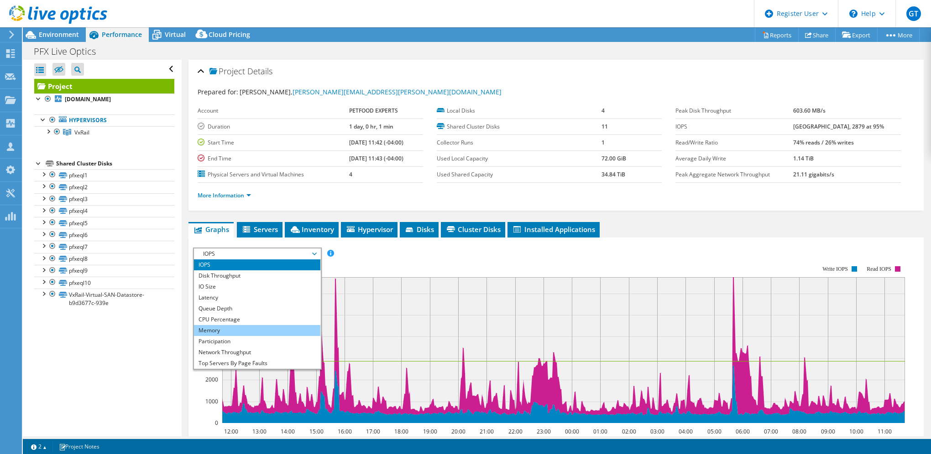
click at [222, 330] on li "Memory" at bounding box center [257, 330] width 126 height 11
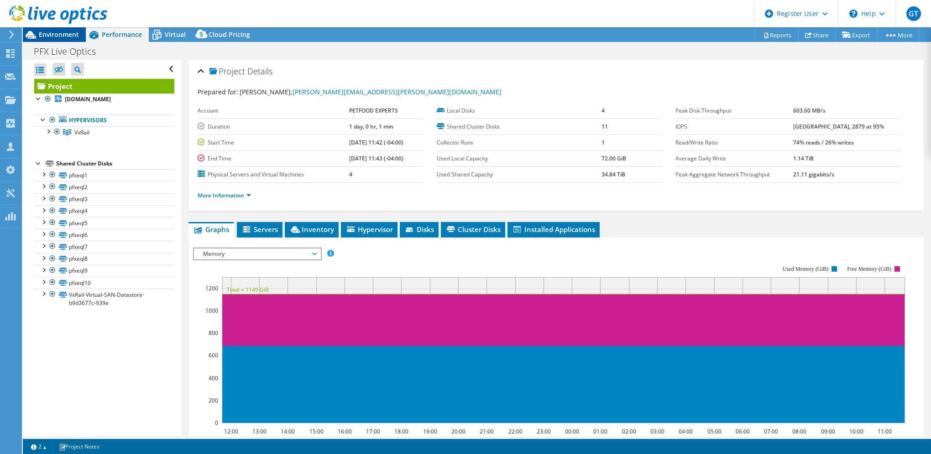
click at [68, 32] on span "Environment" at bounding box center [59, 34] width 40 height 9
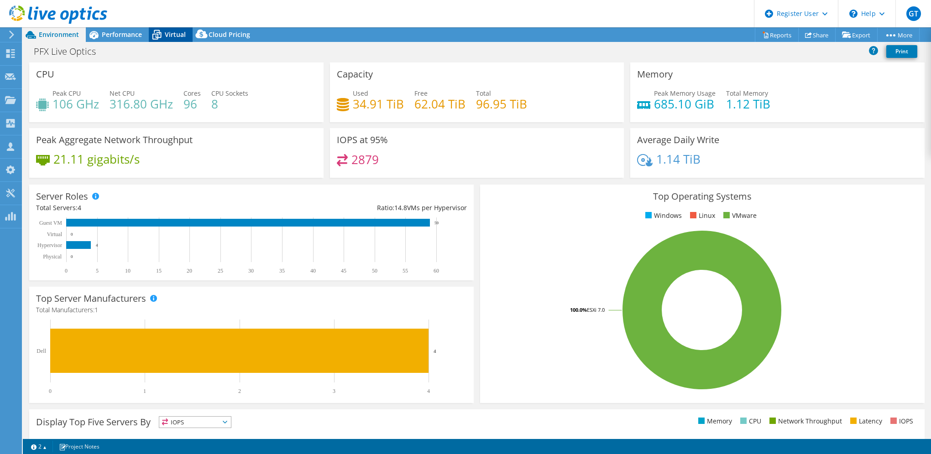
click at [179, 33] on span "Virtual" at bounding box center [175, 34] width 21 height 9
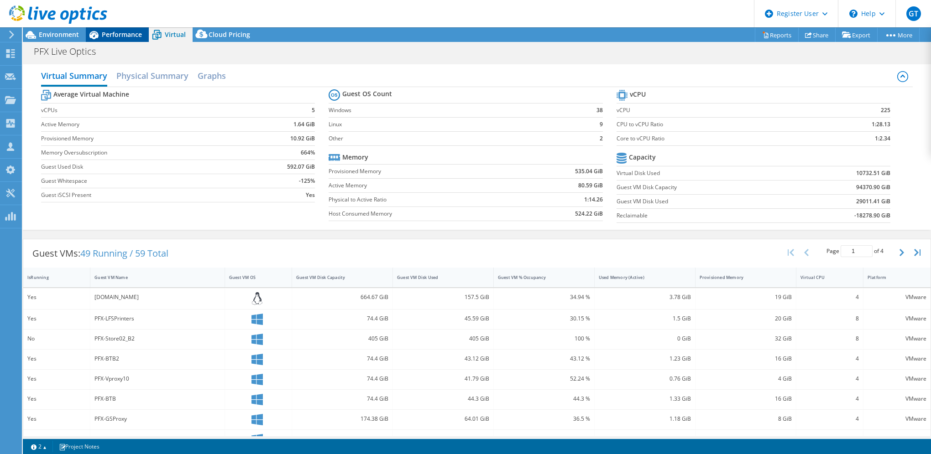
click at [116, 33] on span "Performance" at bounding box center [122, 34] width 40 height 9
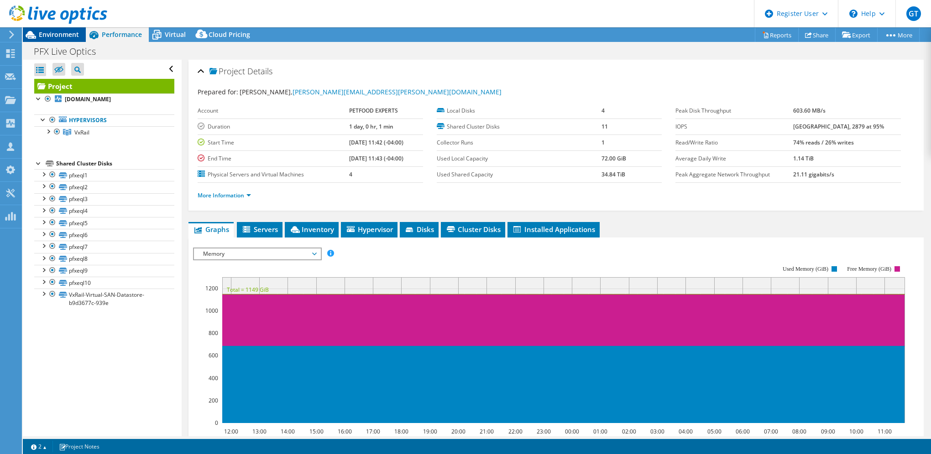
click at [60, 40] on div "Environment" at bounding box center [54, 34] width 63 height 15
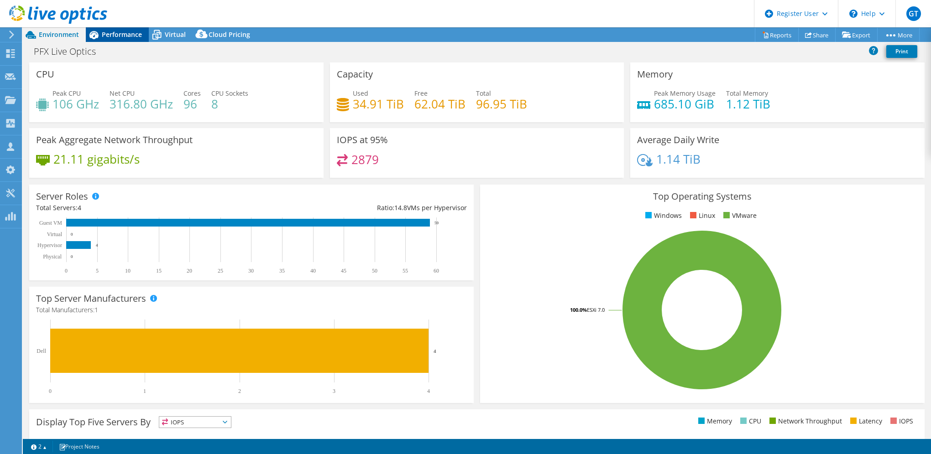
click at [125, 30] on span "Performance" at bounding box center [122, 34] width 40 height 9
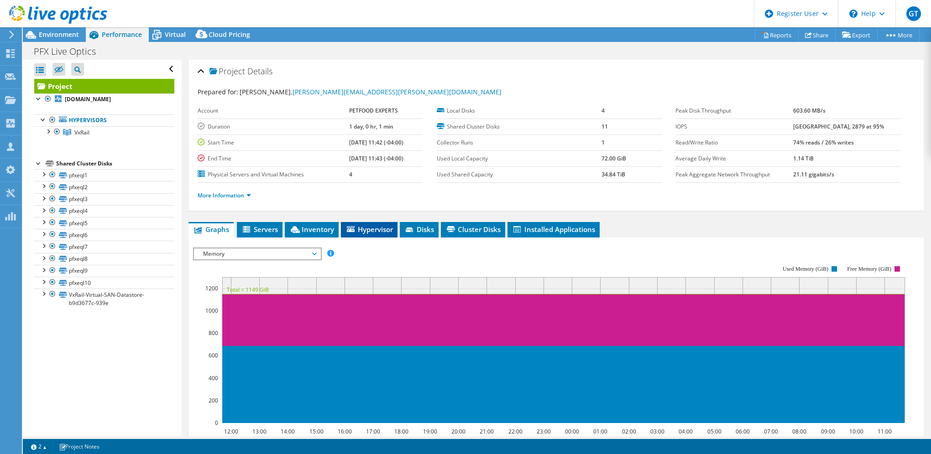
click at [364, 225] on span "Hypervisor" at bounding box center [368, 229] width 47 height 9
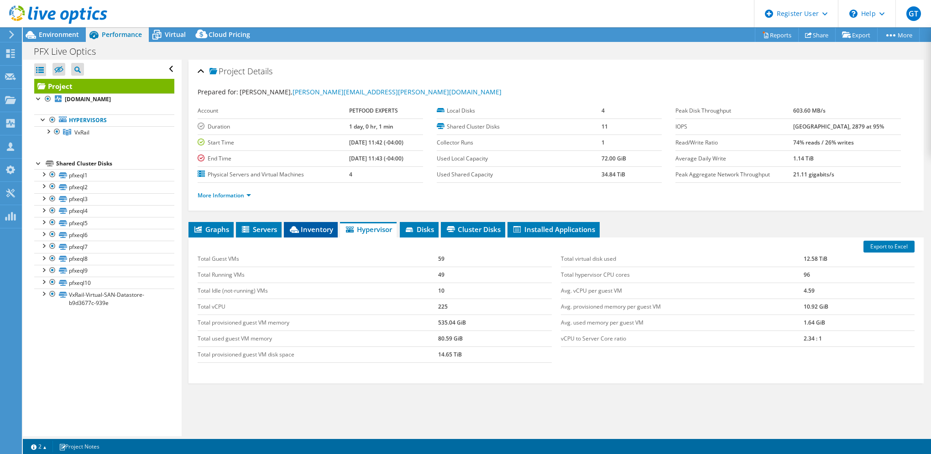
click at [311, 223] on li "Inventory" at bounding box center [311, 230] width 54 height 16
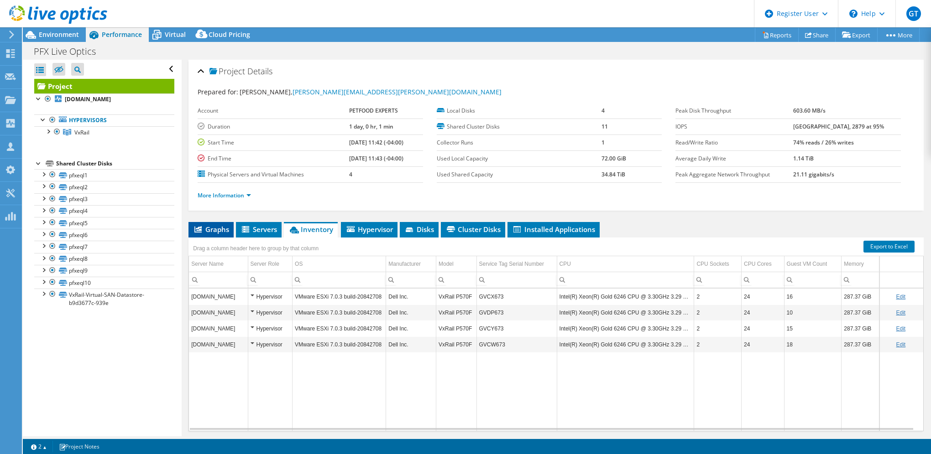
click at [216, 234] on li "Graphs" at bounding box center [210, 230] width 45 height 16
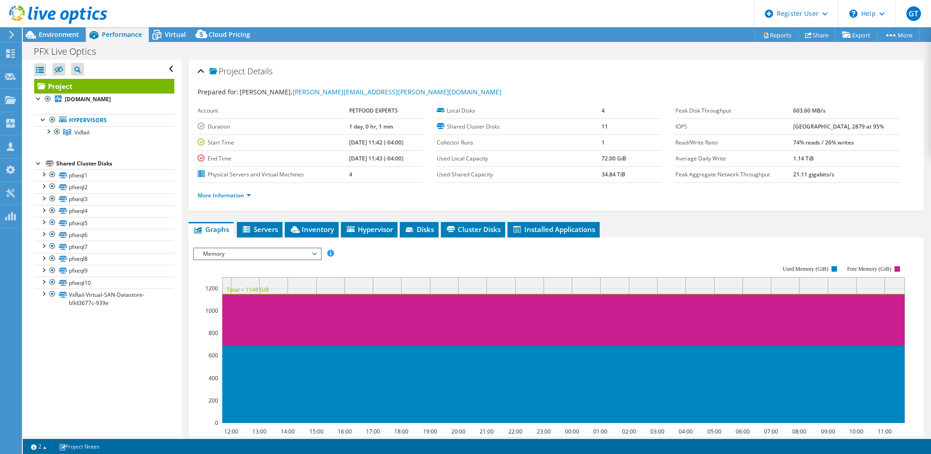
click at [219, 245] on div "IOPS Disk Throughput IO Size Latency Queue Depth CPU Percentage Memory Page Fau…" at bounding box center [556, 401] width 726 height 316
click at [221, 255] on span "Memory" at bounding box center [256, 254] width 117 height 11
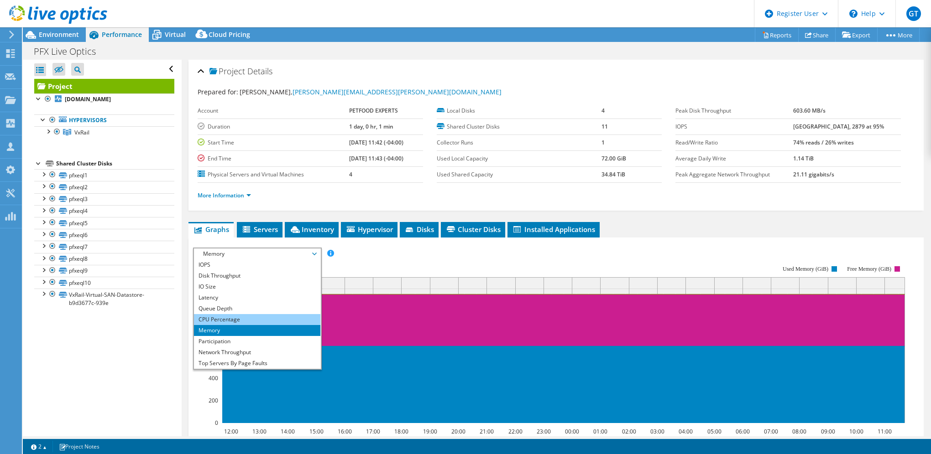
click at [230, 315] on li "CPU Percentage" at bounding box center [257, 319] width 126 height 11
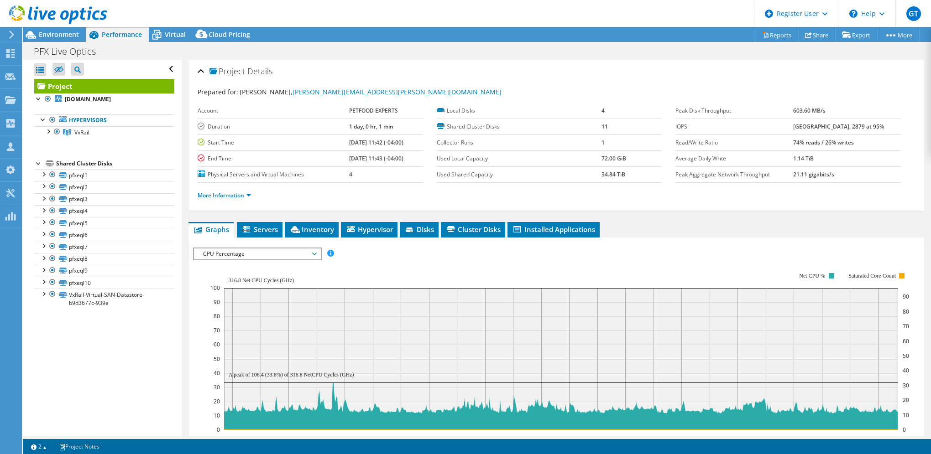
click at [246, 261] on rect at bounding box center [559, 351] width 699 height 182
click at [246, 255] on span "CPU Percentage" at bounding box center [256, 254] width 117 height 11
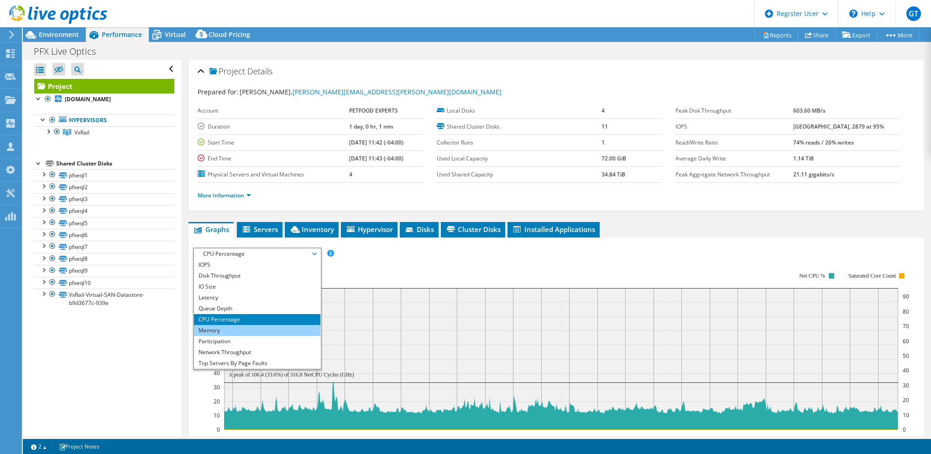
click at [241, 325] on li "Memory" at bounding box center [257, 330] width 126 height 11
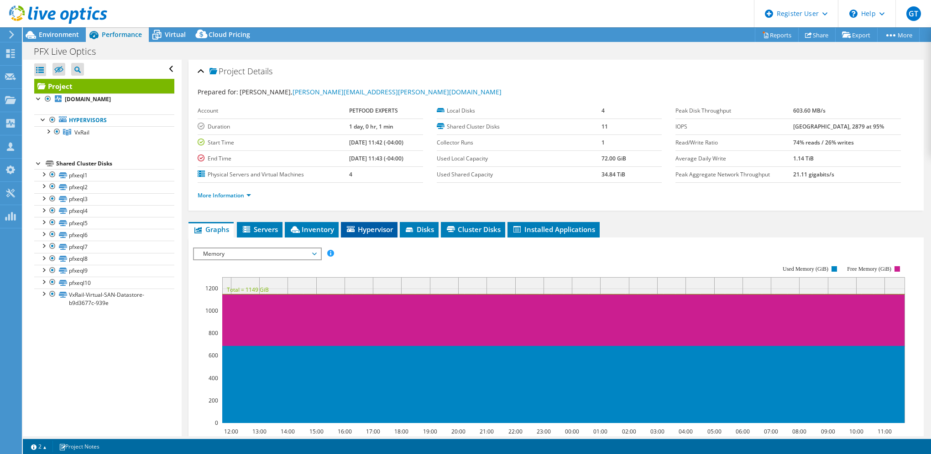
click at [381, 233] on li "Hypervisor" at bounding box center [369, 230] width 57 height 16
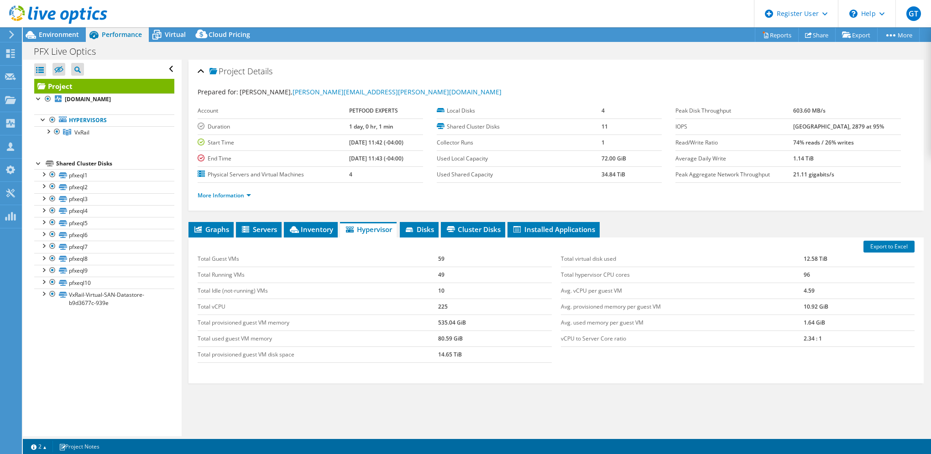
click at [297, 216] on div "Project Details Prepared for: [PERSON_NAME], [PERSON_NAME][EMAIL_ADDRESS][PERSO…" at bounding box center [556, 263] width 749 height 406
click at [308, 225] on span "Inventory" at bounding box center [310, 229] width 45 height 9
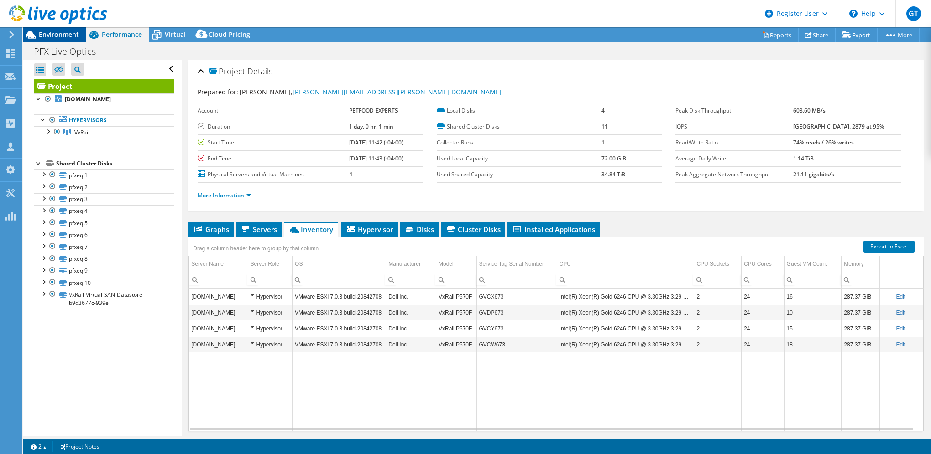
drag, startPoint x: 62, startPoint y: 29, endPoint x: 60, endPoint y: 38, distance: 8.9
click at [62, 29] on div at bounding box center [53, 15] width 107 height 31
click at [59, 41] on div "Environment" at bounding box center [54, 34] width 63 height 15
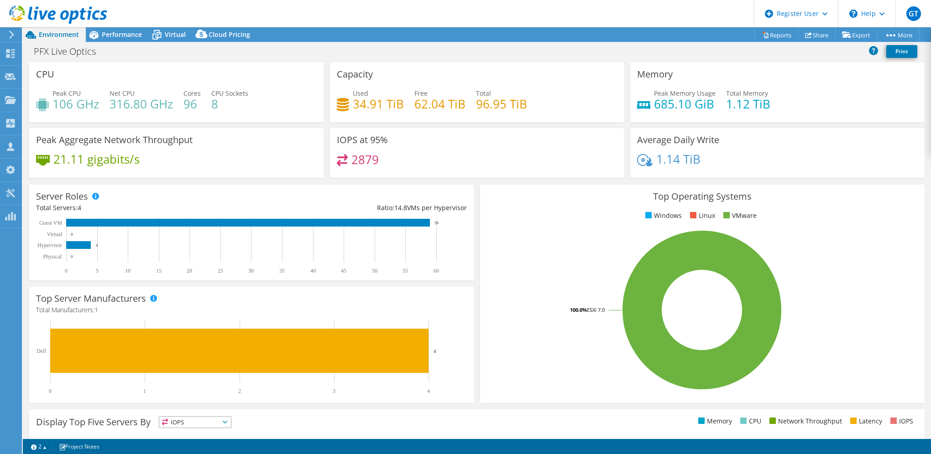
click at [156, 52] on div "PFX Live Optics Print" at bounding box center [477, 51] width 908 height 17
click at [131, 31] on span "Performance" at bounding box center [122, 34] width 40 height 9
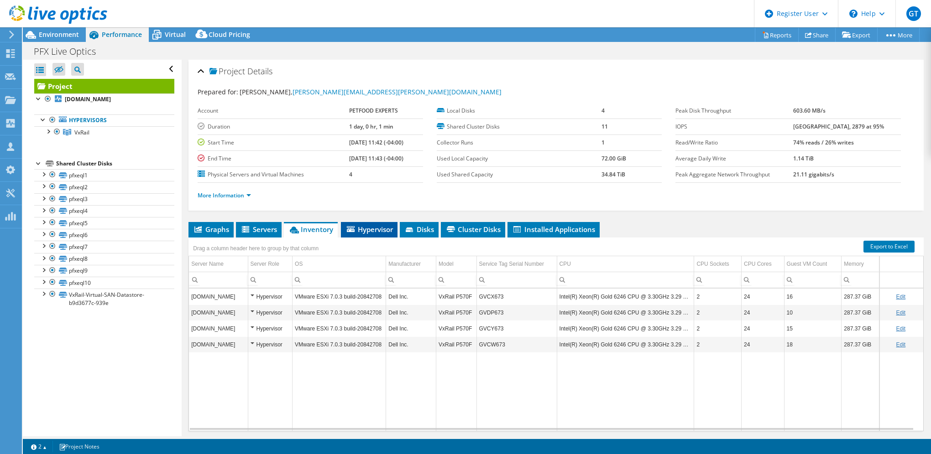
click at [360, 228] on span "Hypervisor" at bounding box center [368, 229] width 47 height 9
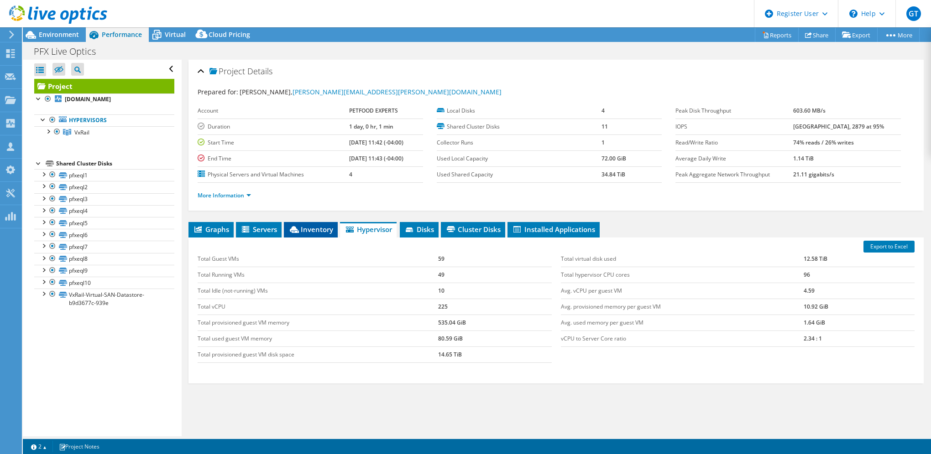
click at [312, 229] on span "Inventory" at bounding box center [310, 229] width 45 height 9
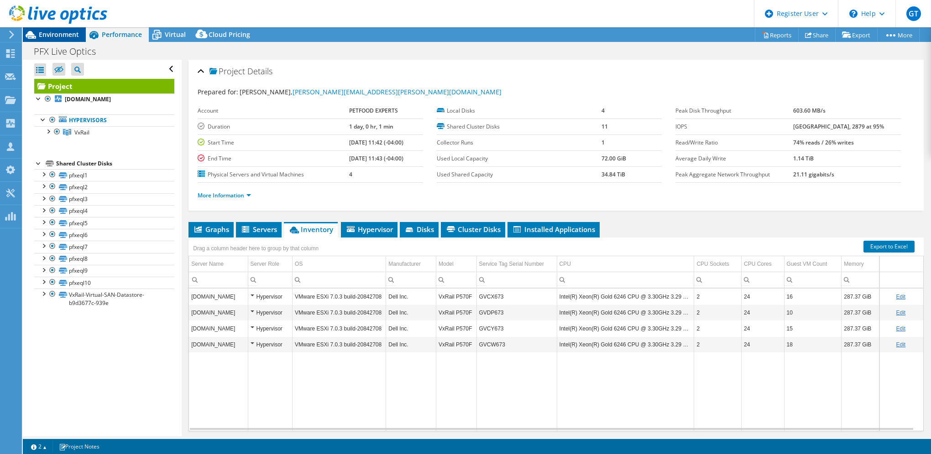
click at [57, 34] on span "Environment" at bounding box center [59, 34] width 40 height 9
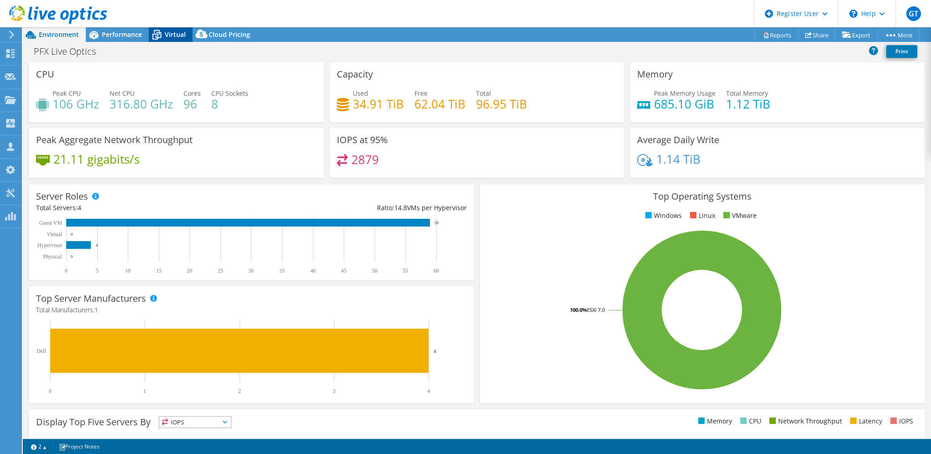
click at [166, 32] on span "Virtual" at bounding box center [175, 34] width 21 height 9
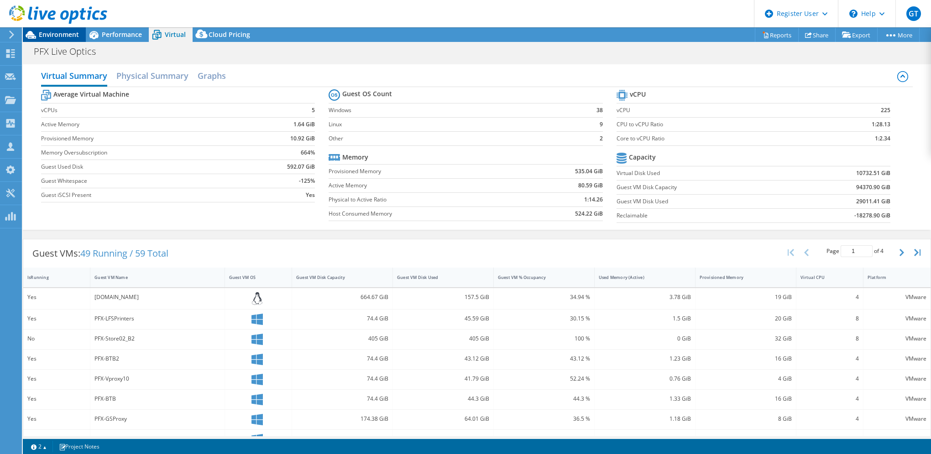
click at [54, 36] on span "Environment" at bounding box center [59, 34] width 40 height 9
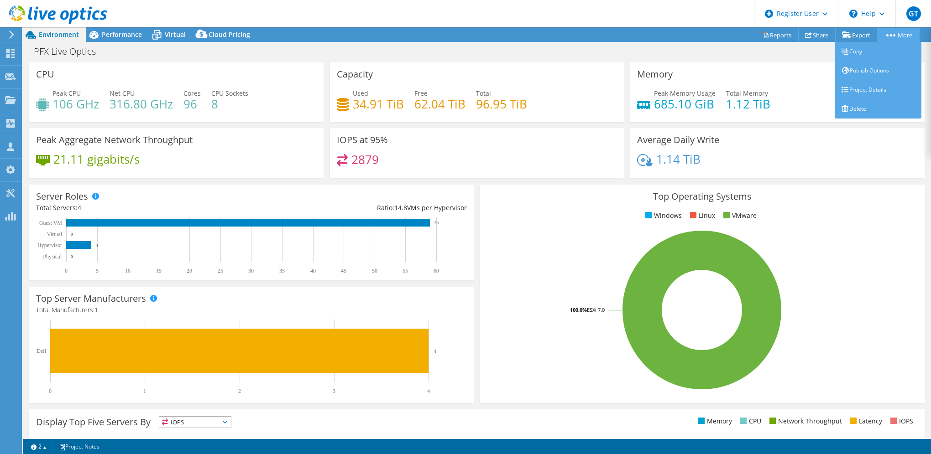
click at [890, 36] on circle at bounding box center [891, 35] width 2 height 2
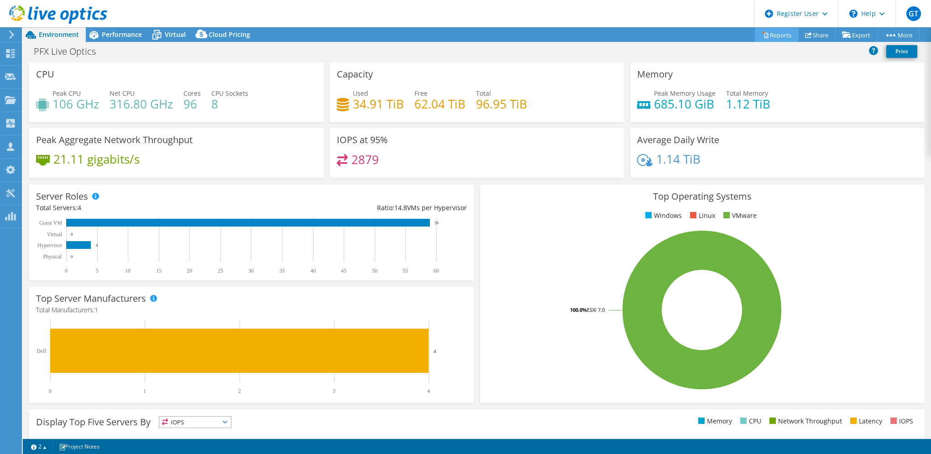
click at [765, 32] on link "Reports" at bounding box center [777, 35] width 44 height 14
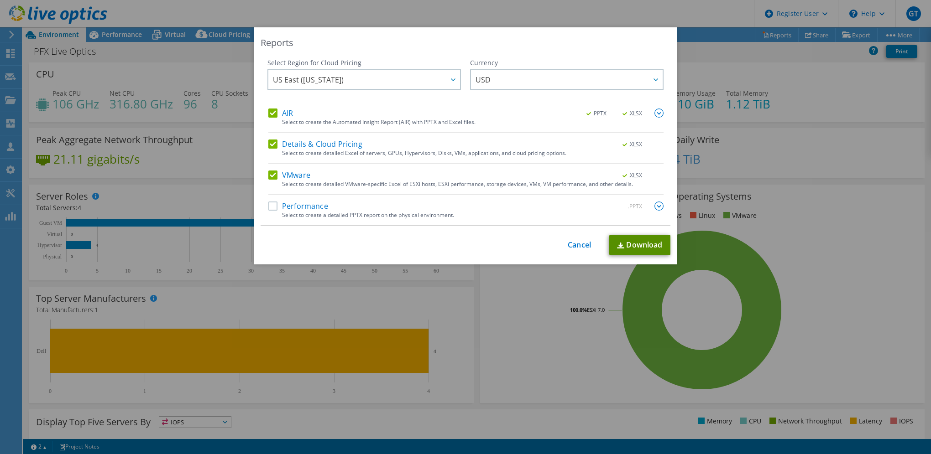
click at [642, 248] on link "Download" at bounding box center [639, 245] width 61 height 21
click at [578, 243] on link "Cancel" at bounding box center [579, 245] width 23 height 9
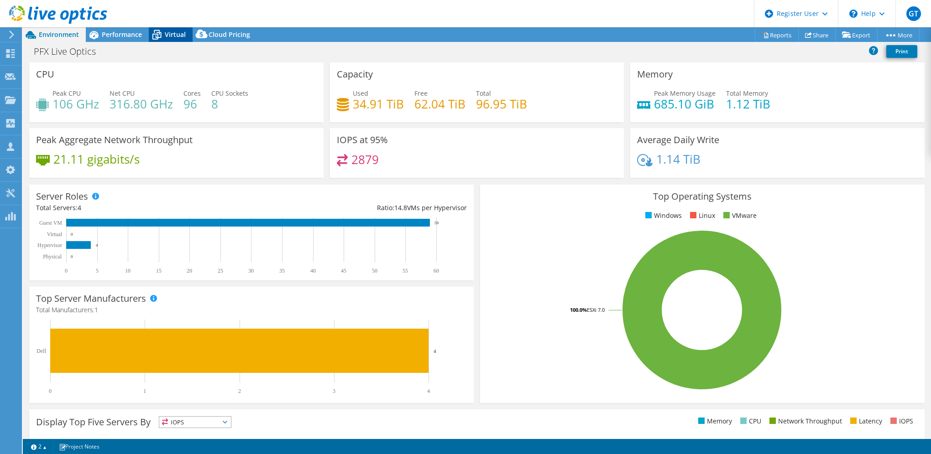
click at [168, 32] on span "Virtual" at bounding box center [175, 34] width 21 height 9
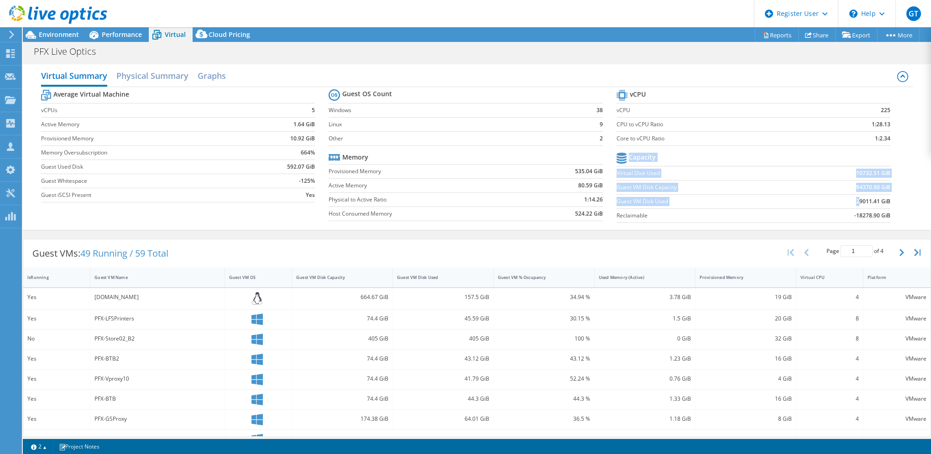
drag, startPoint x: 886, startPoint y: 198, endPoint x: 853, endPoint y: 199, distance: 33.3
click at [853, 199] on section "vCPU vCPU 225 CPU to vCPU Ratio 1:28.13 Core to vCPU Ratio 1:2.34 Capacity Virt…" at bounding box center [759, 158] width 287 height 140
drag, startPoint x: 853, startPoint y: 199, endPoint x: 781, endPoint y: 223, distance: 75.5
click at [781, 223] on section "vCPU vCPU 225 CPU to vCPU Ratio 1:28.13 Core to vCPU Ratio 1:2.34 Capacity Virt…" at bounding box center [759, 158] width 287 height 140
click at [812, 224] on section "vCPU vCPU 225 CPU to vCPU Ratio 1:28.13 Core to vCPU Ratio 1:2.34 Capacity Virt…" at bounding box center [759, 158] width 287 height 140
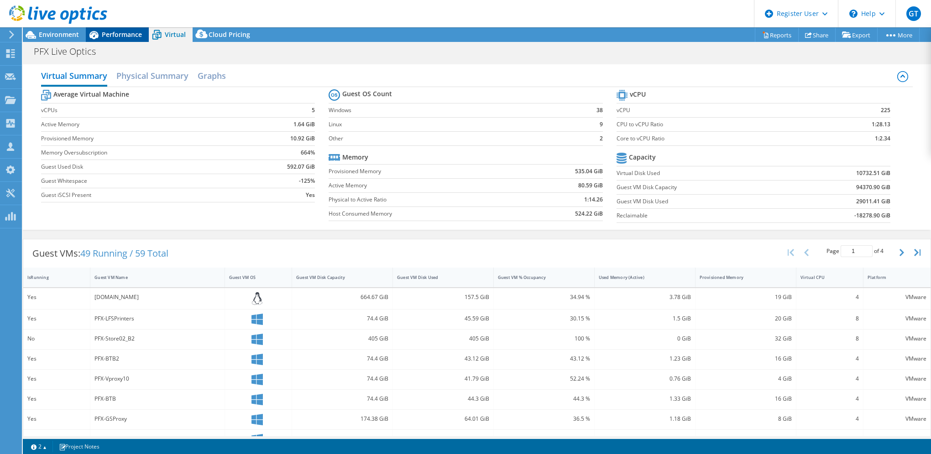
click at [108, 34] on span "Performance" at bounding box center [122, 34] width 40 height 9
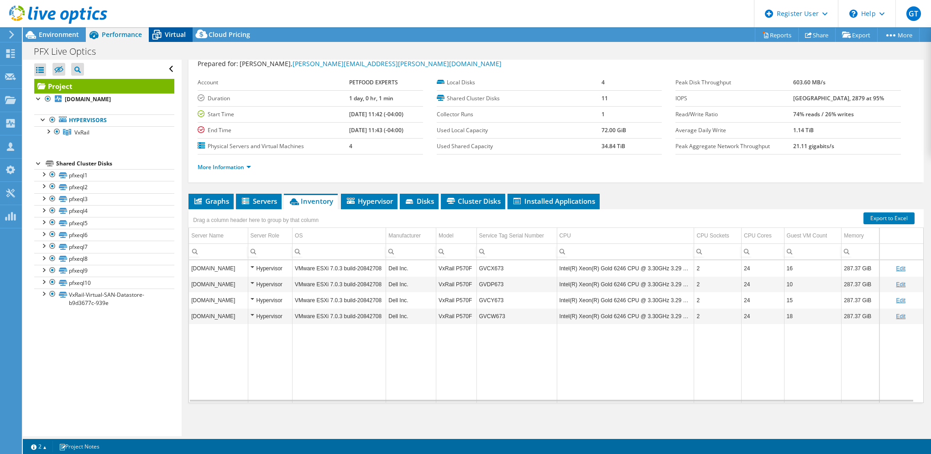
click at [165, 32] on span "Virtual" at bounding box center [175, 34] width 21 height 9
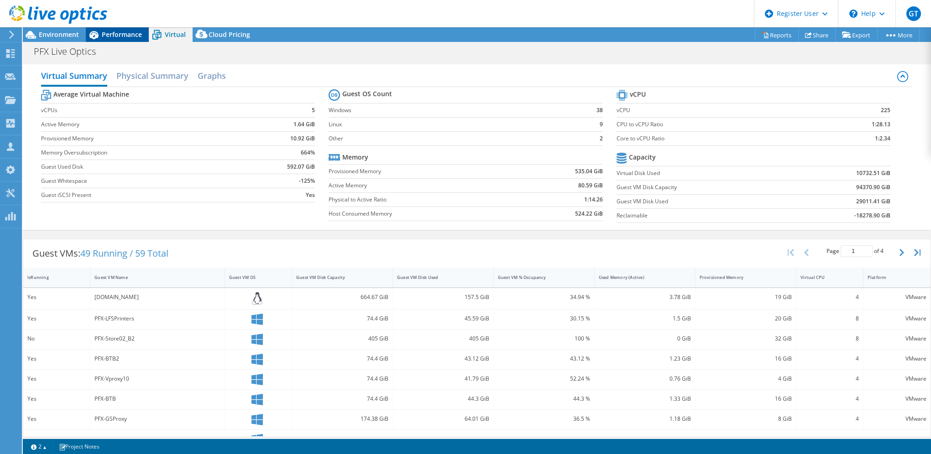
click at [118, 36] on span "Performance" at bounding box center [122, 34] width 40 height 9
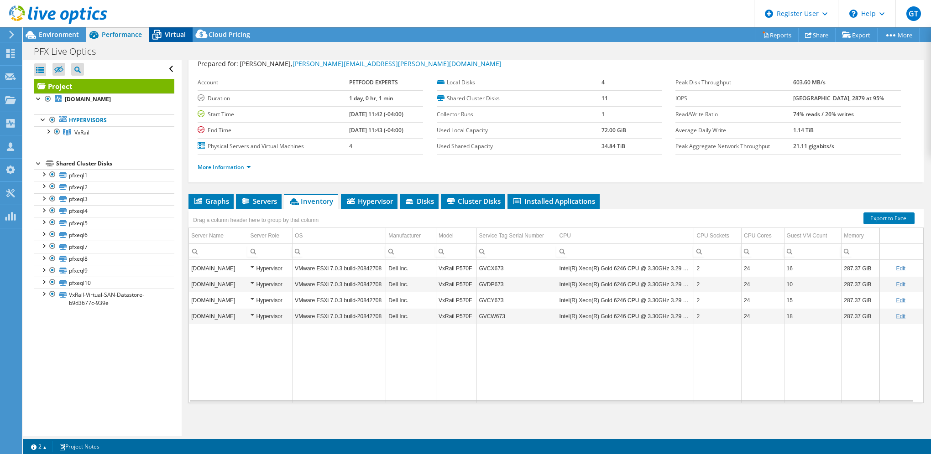
click at [170, 32] on span "Virtual" at bounding box center [175, 34] width 21 height 9
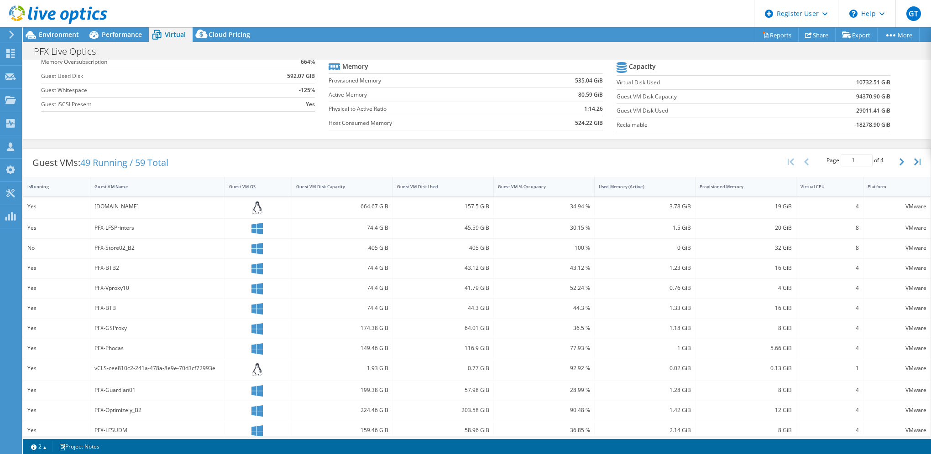
scroll to position [46, 0]
